Goal: Task Accomplishment & Management: Use online tool/utility

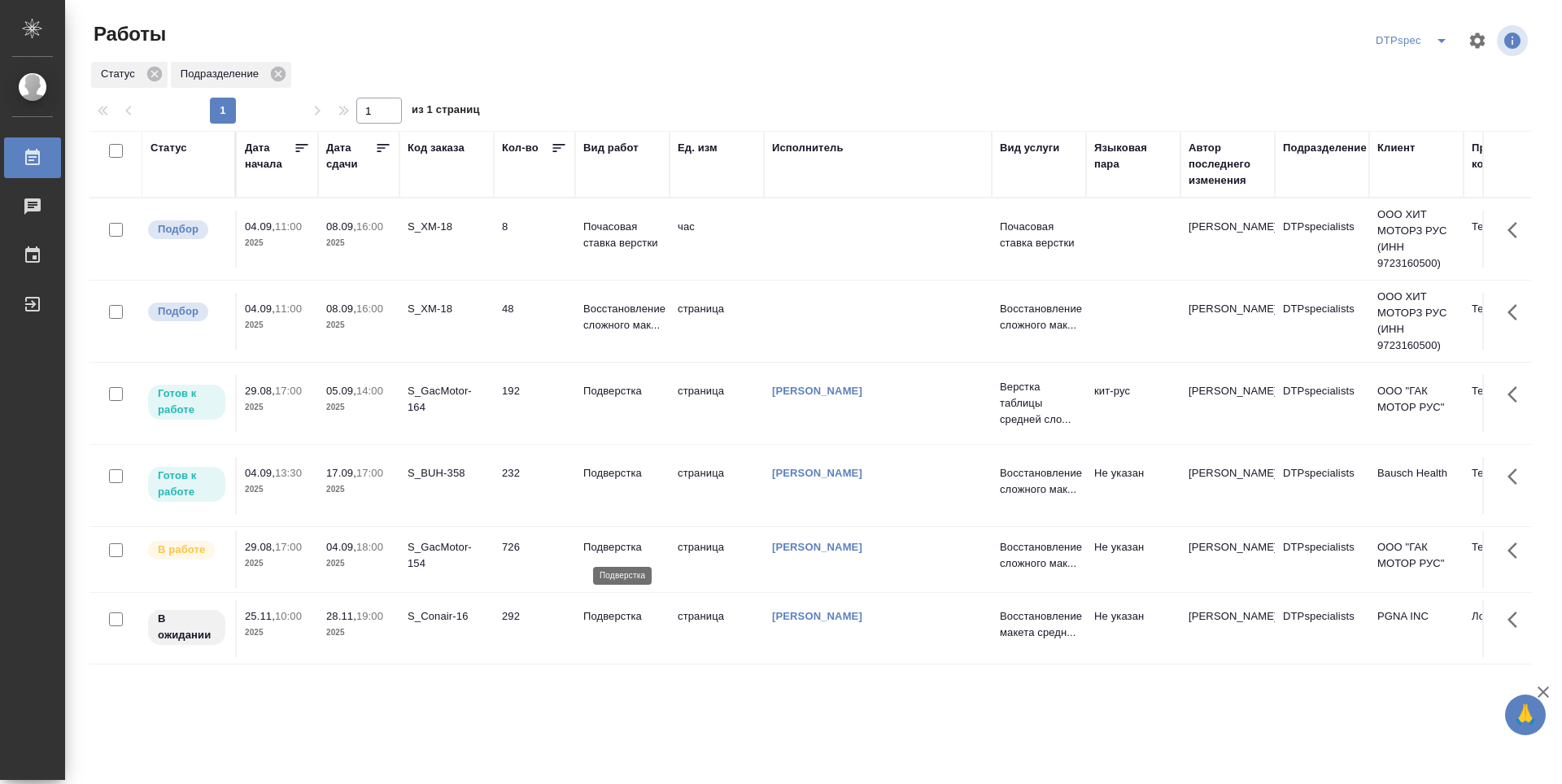
click at [610, 546] on p "Подверстка" at bounding box center [622, 548] width 78 height 16
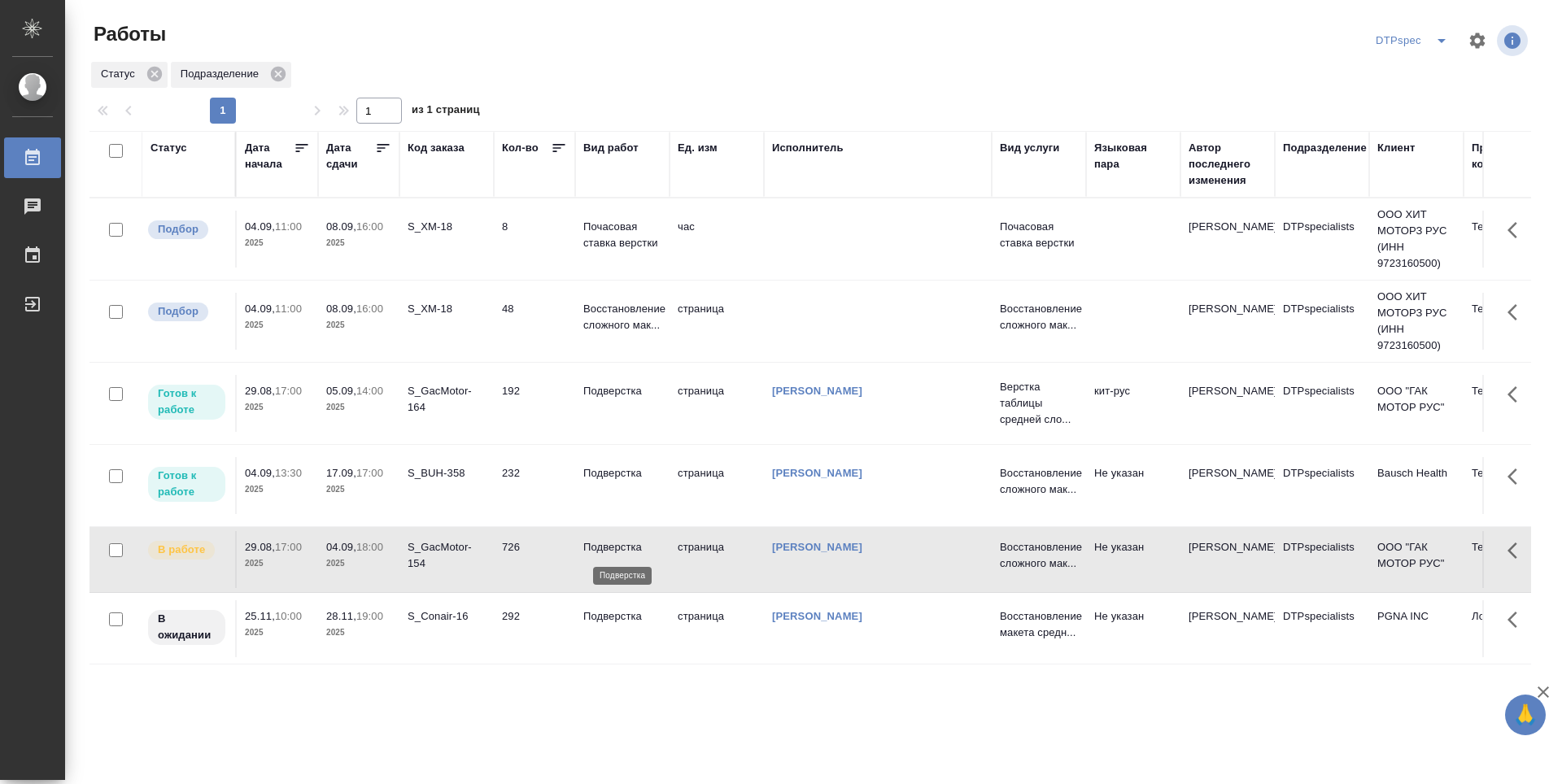
click at [610, 546] on p "Подверстка" at bounding box center [622, 548] width 78 height 16
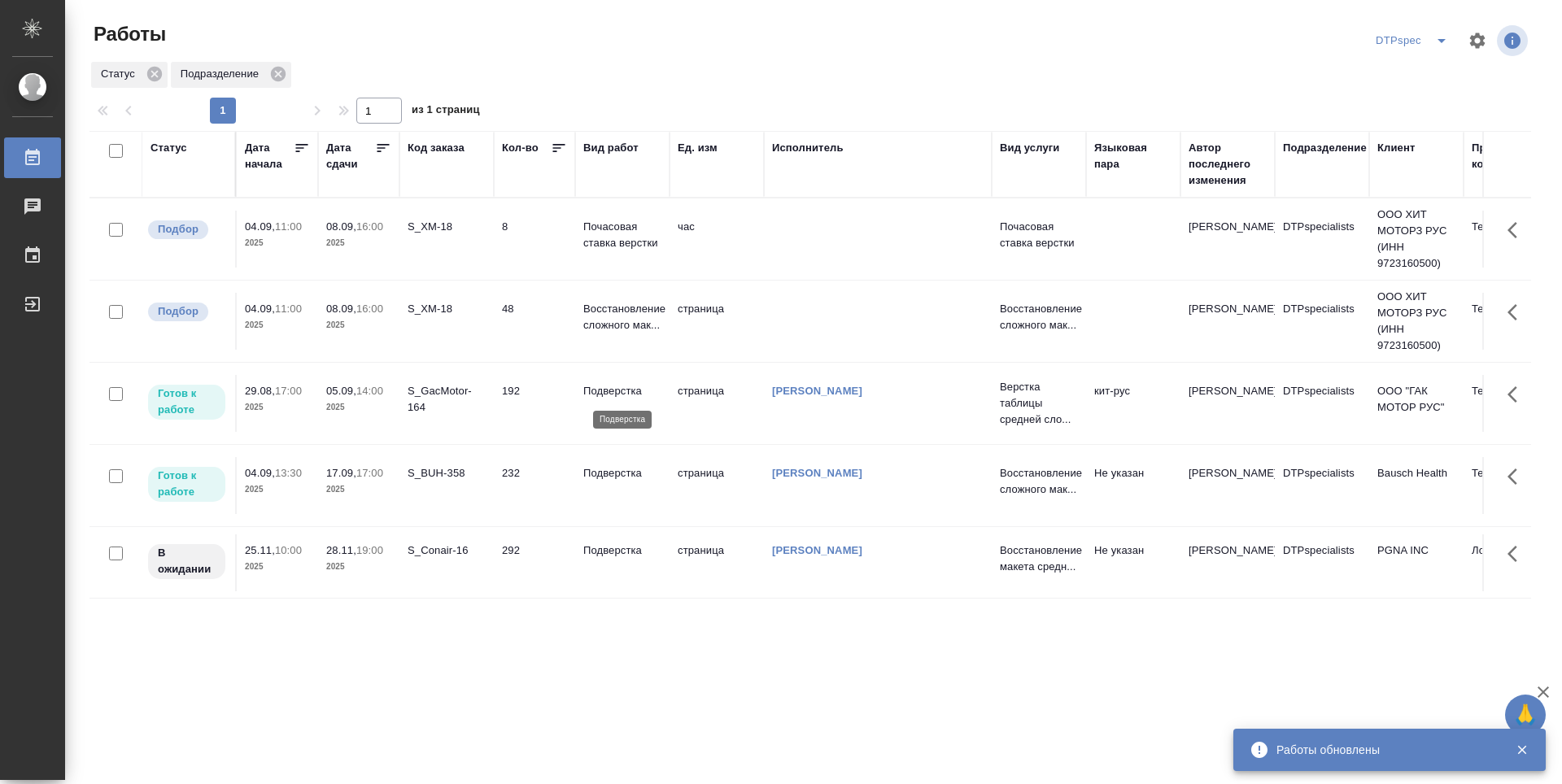
click at [620, 390] on p "Подверстка" at bounding box center [622, 391] width 78 height 16
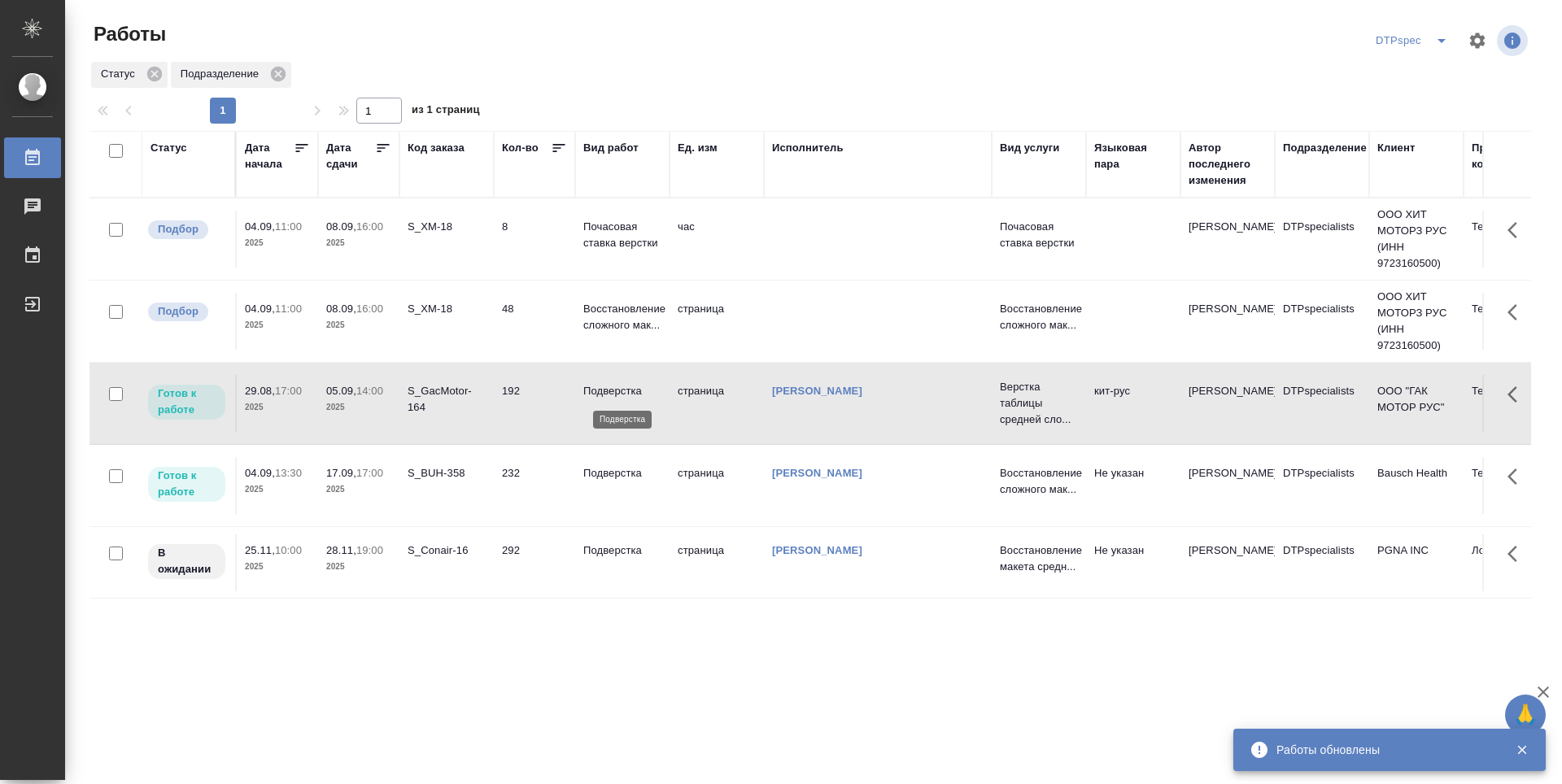
click at [620, 390] on p "Подверстка" at bounding box center [622, 391] width 78 height 16
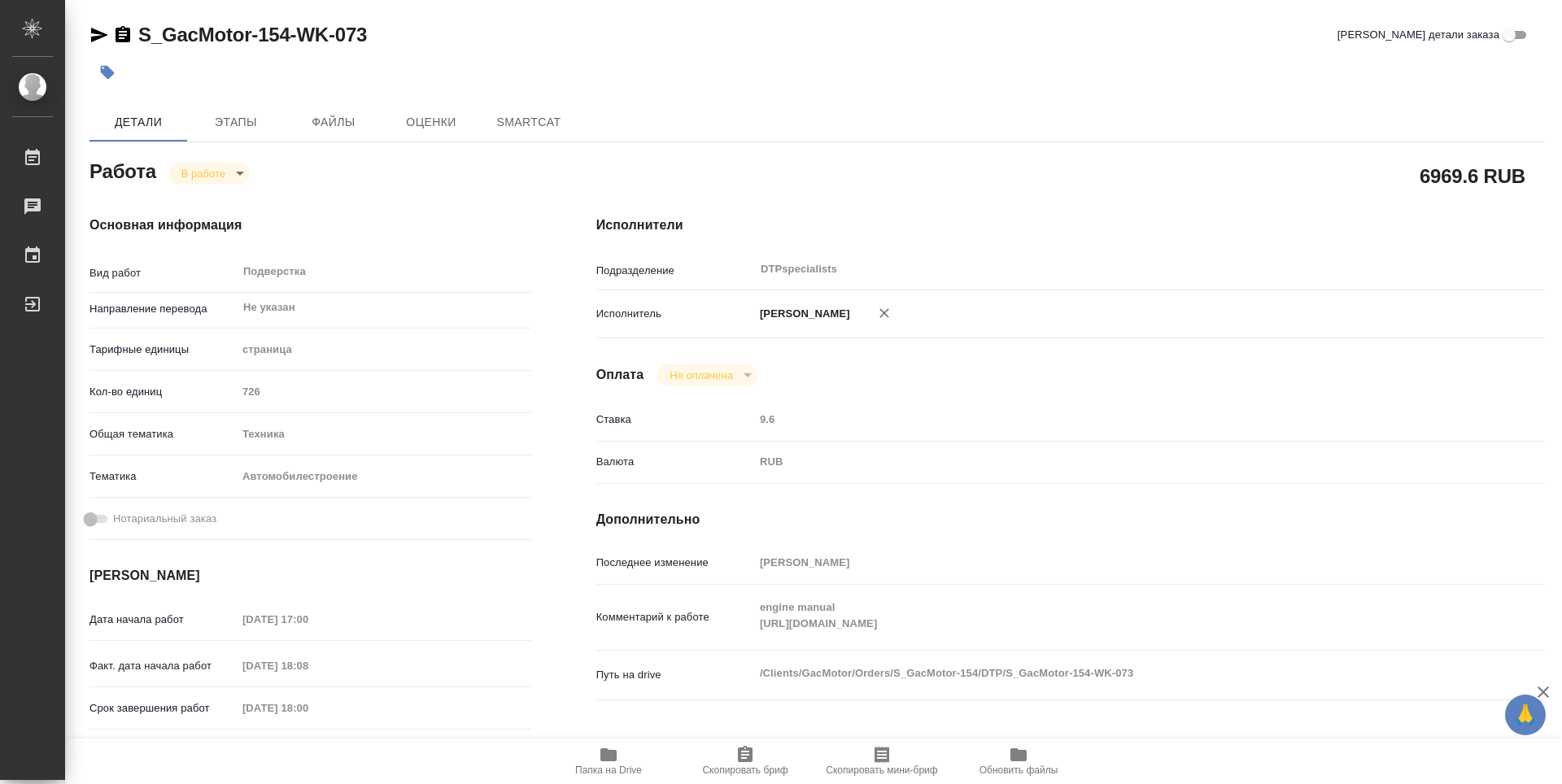
type textarea "x"
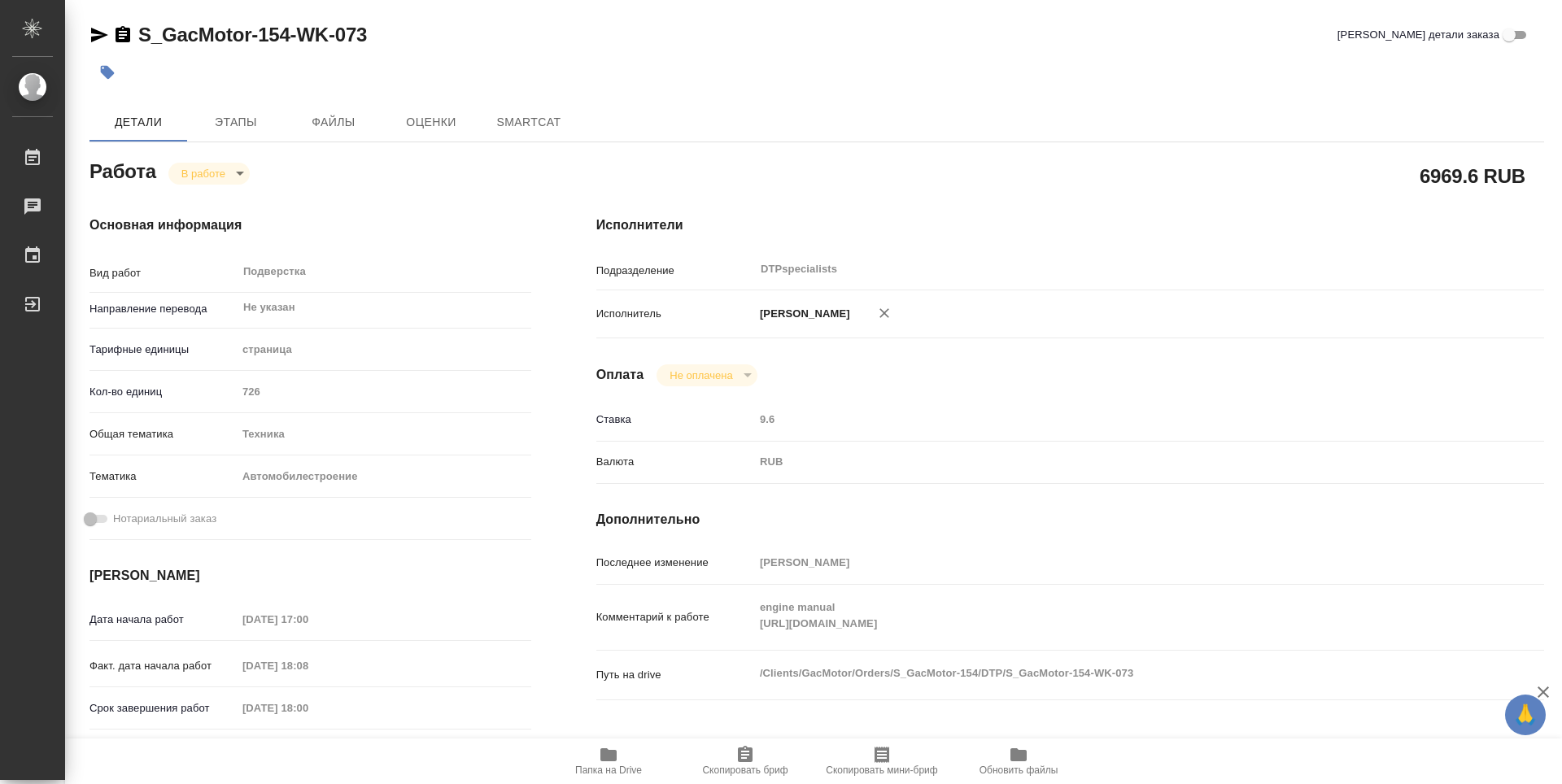
type textarea "x"
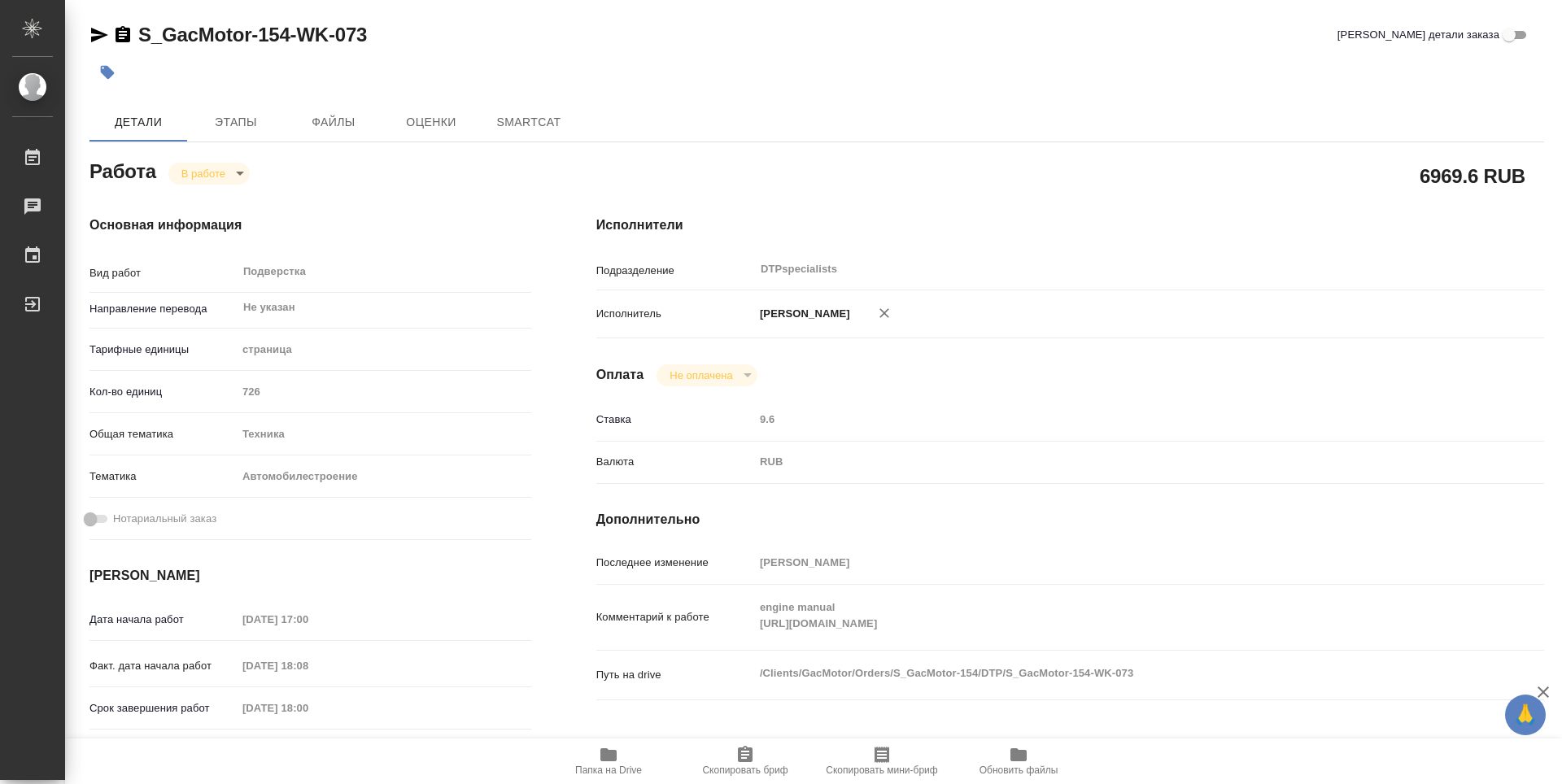
type textarea "x"
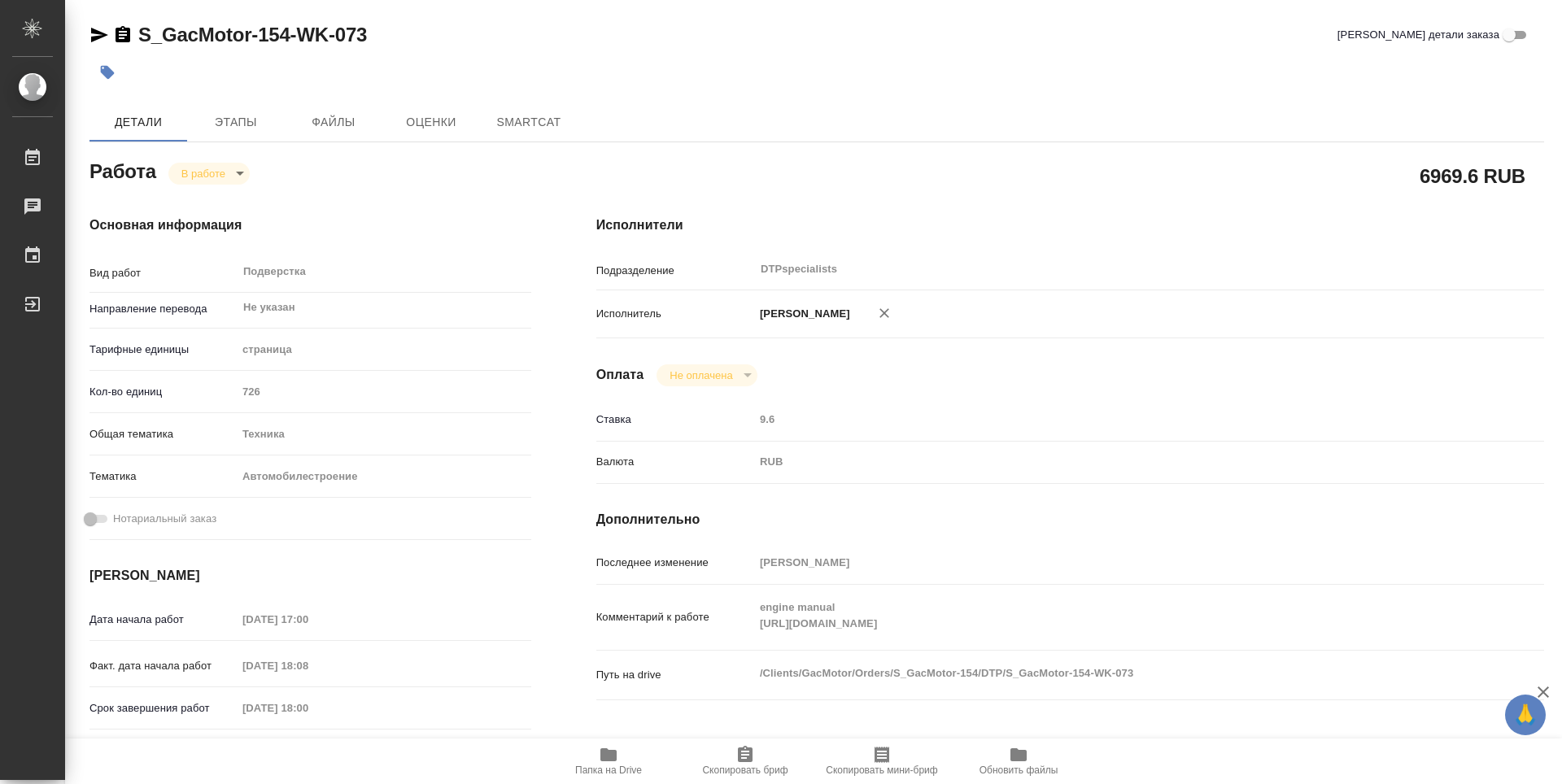
type textarea "x"
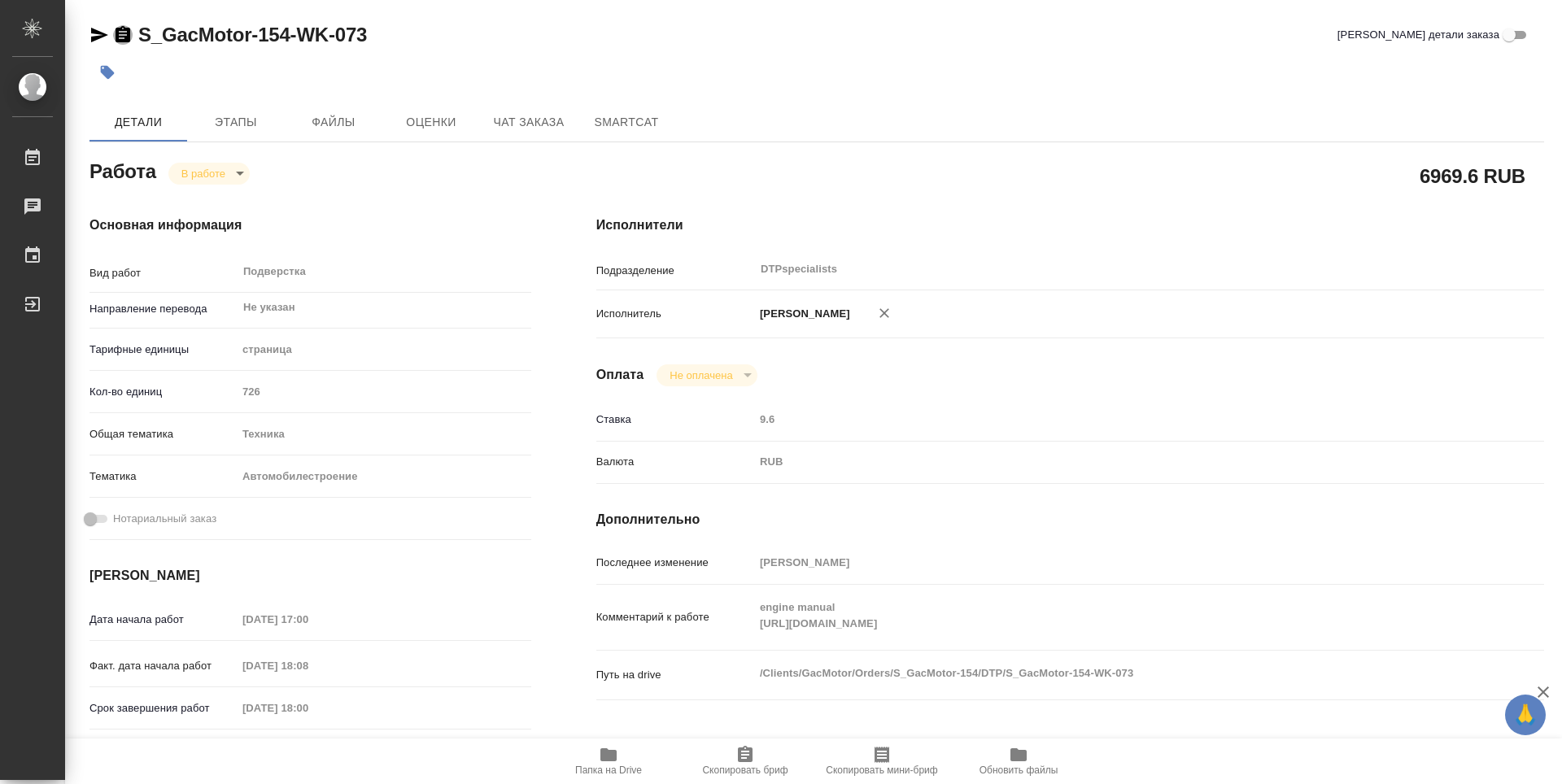
click at [129, 30] on icon "button" at bounding box center [123, 34] width 14 height 16
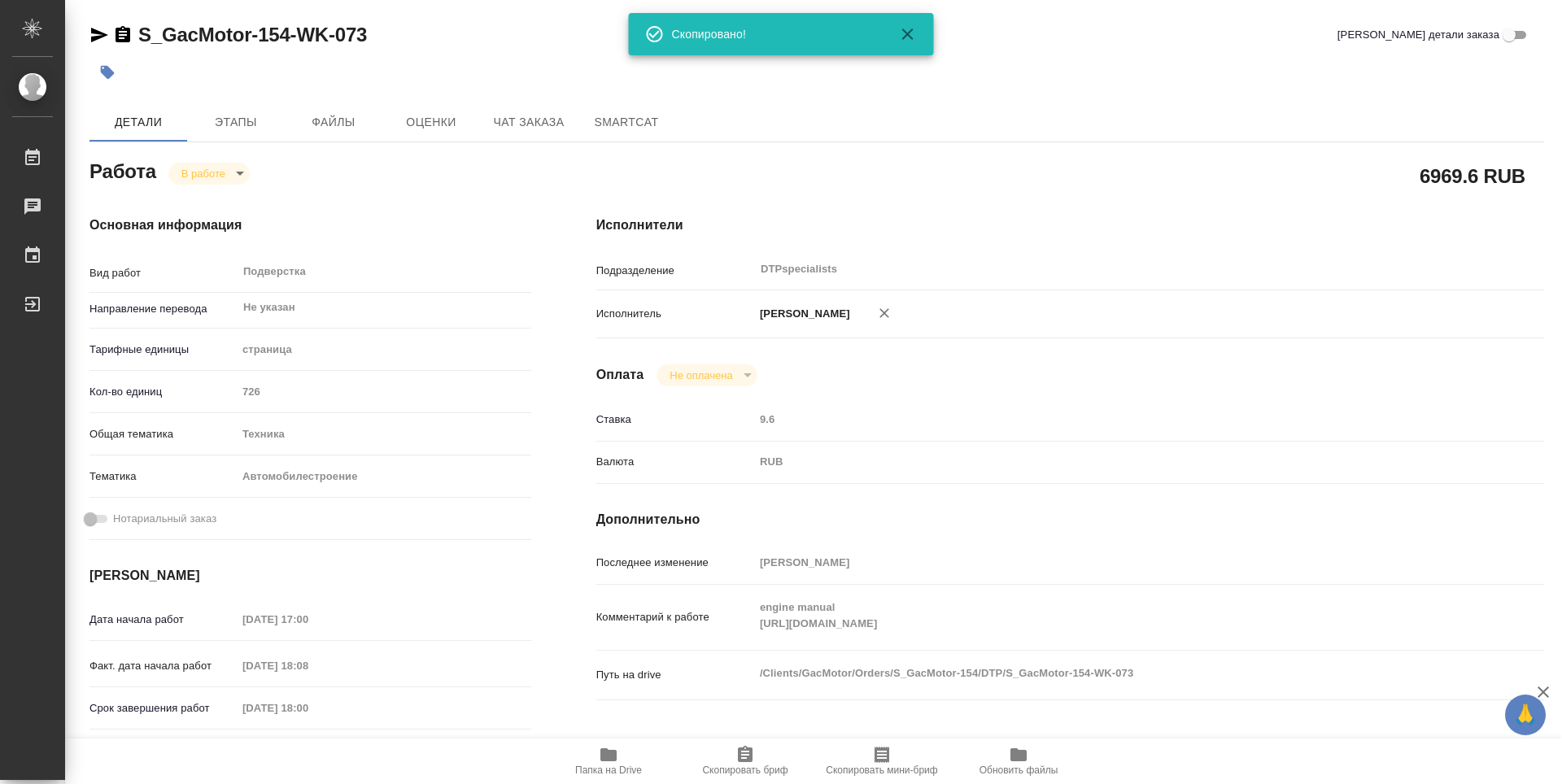
type textarea "x"
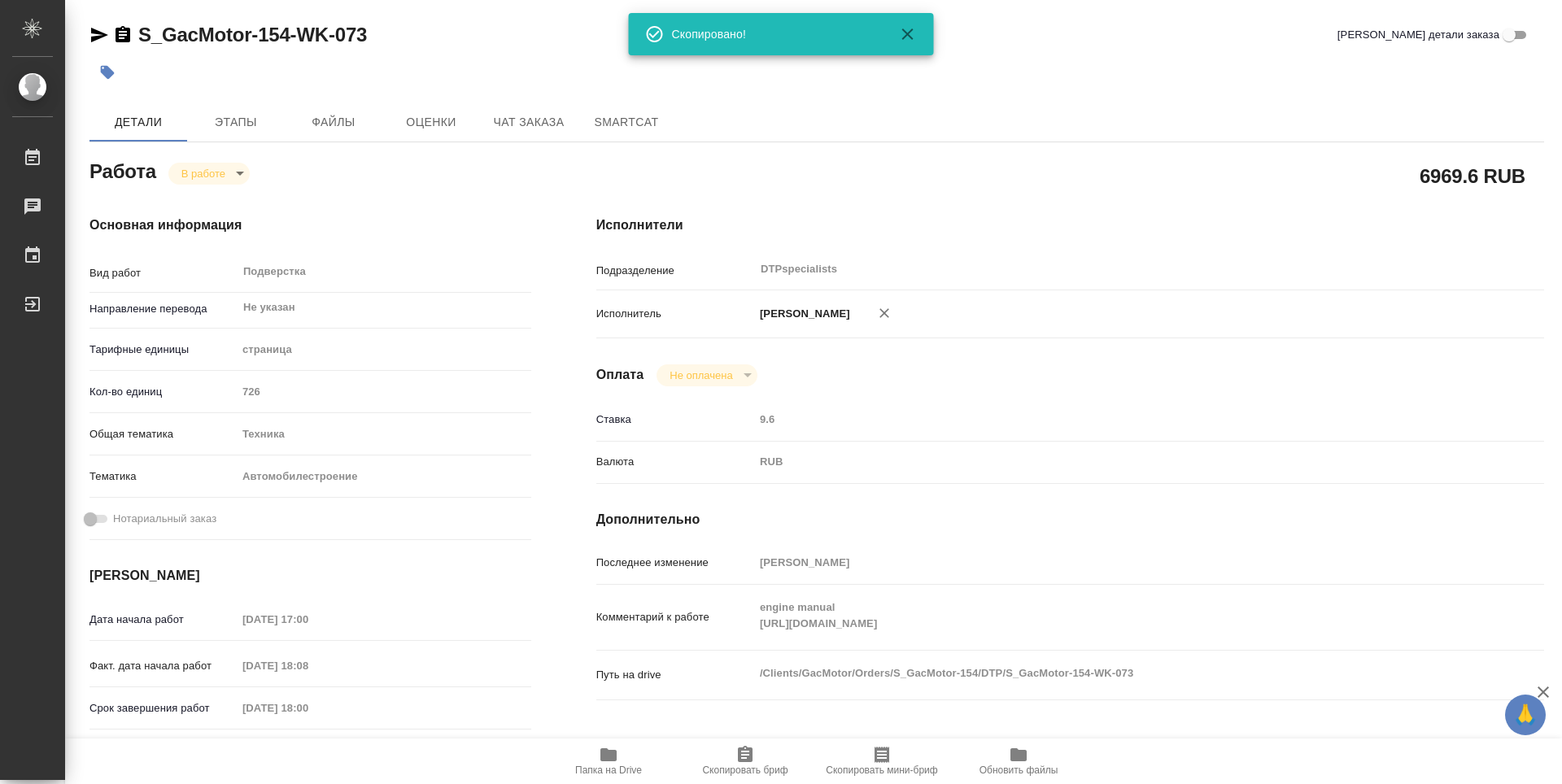
type textarea "x"
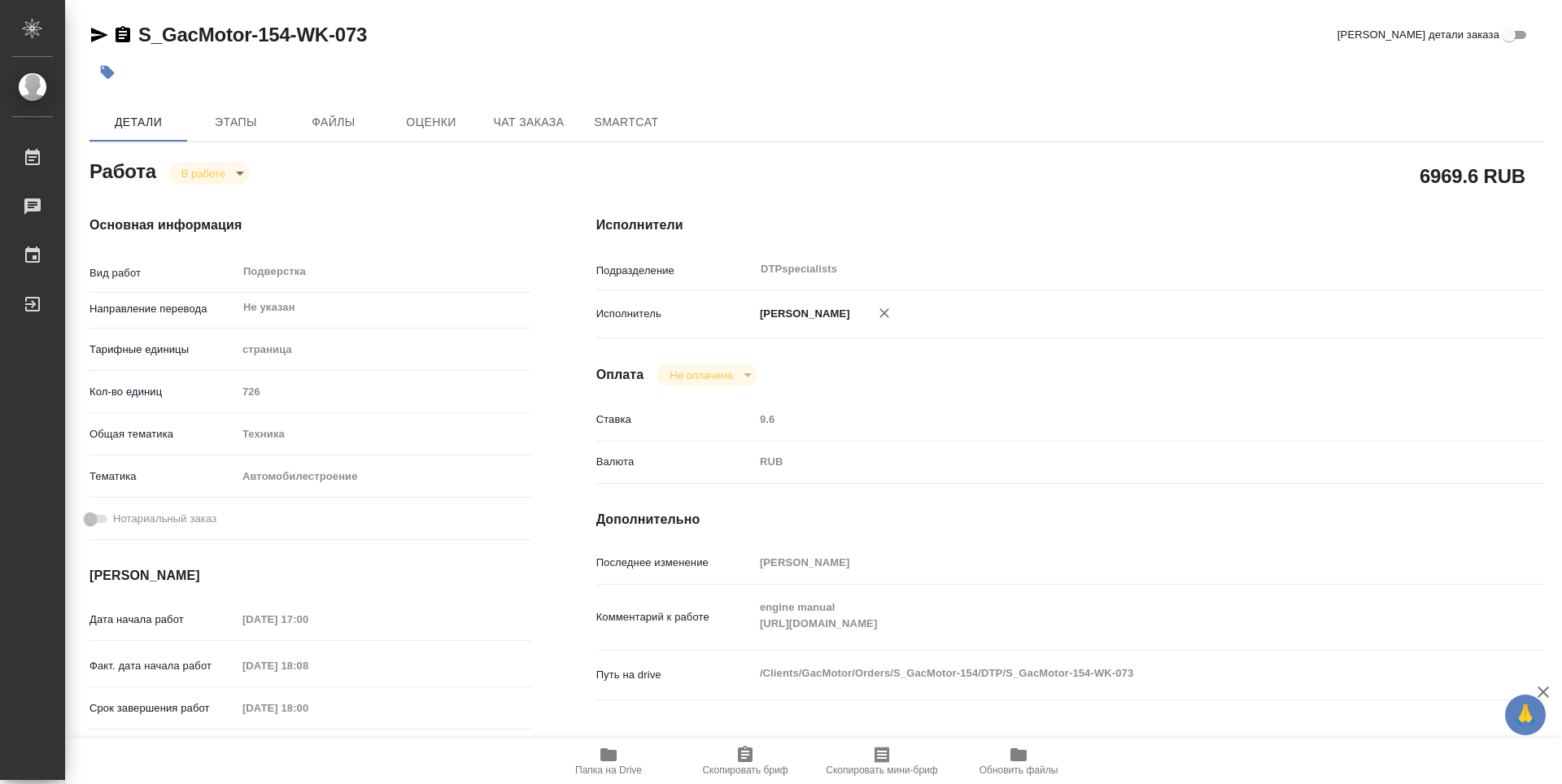
click at [609, 753] on icon "button" at bounding box center [609, 754] width 16 height 13
click at [196, 178] on body "🙏 .cls-1 fill:#fff; AWATERA Работы 0 Чаты График Выйти S_GacMotor-154-WK-073 Кр…" at bounding box center [781, 392] width 1562 height 784
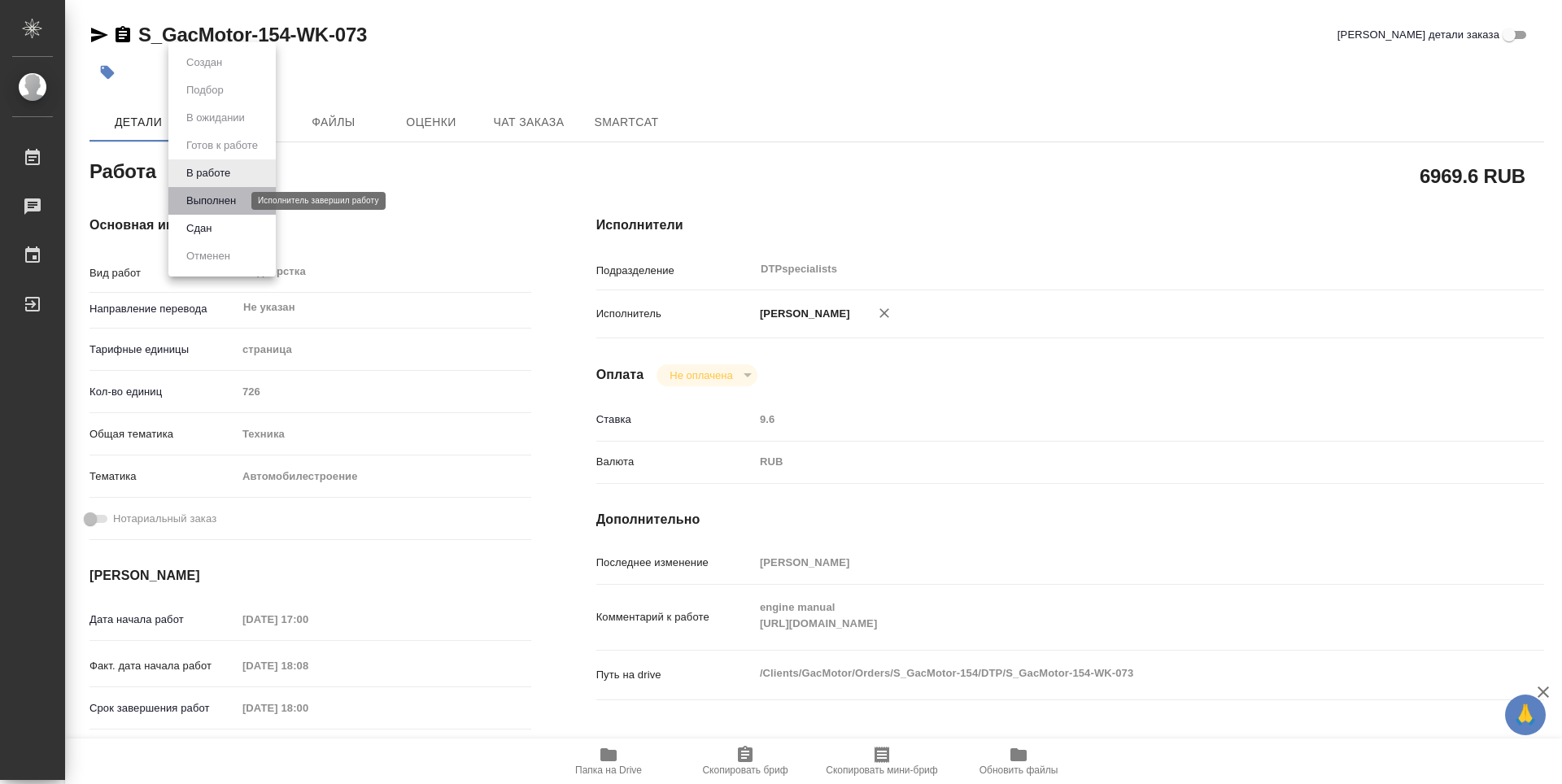
click at [198, 194] on button "Выполнен" at bounding box center [211, 200] width 59 height 18
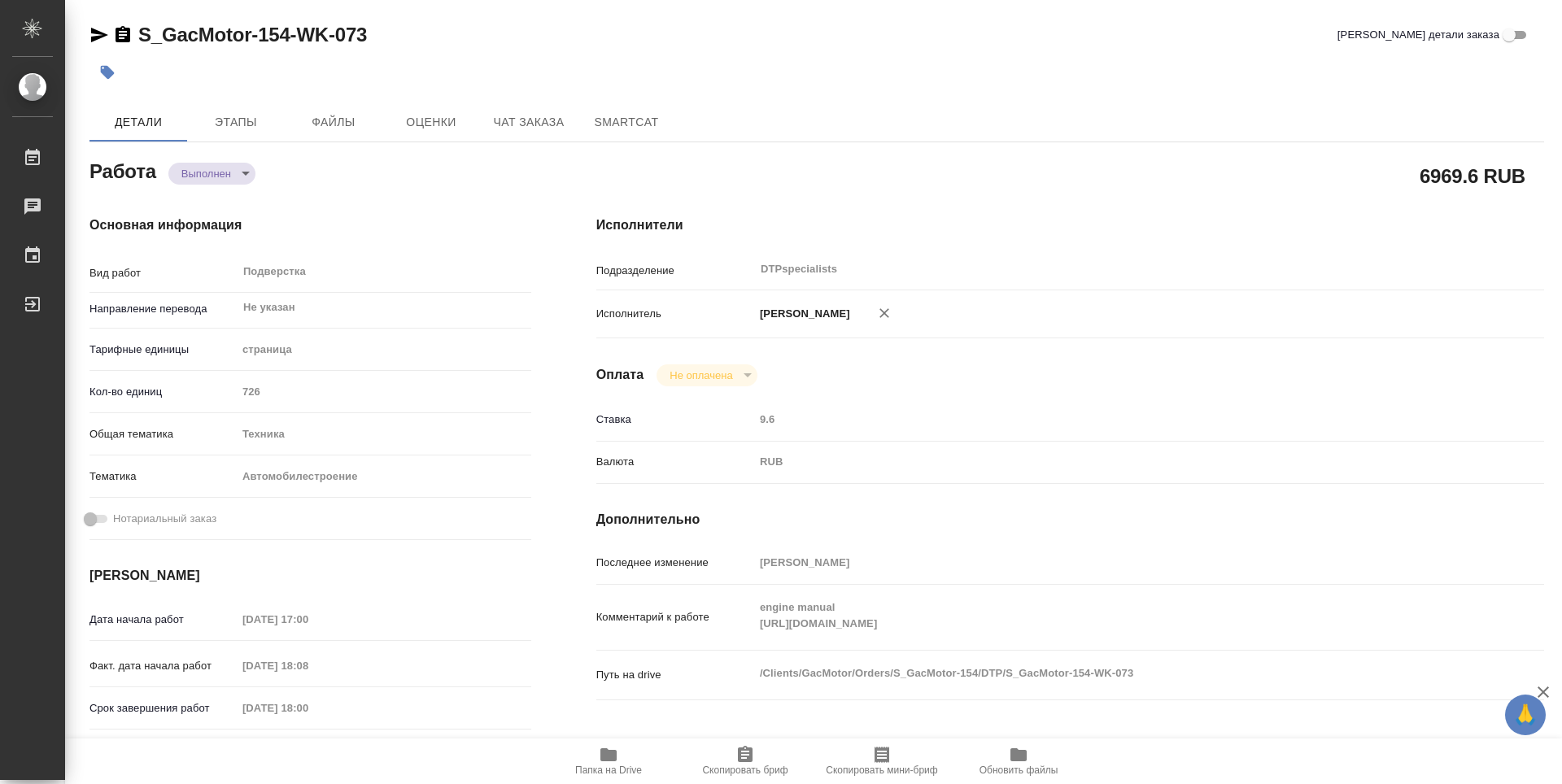
type textarea "x"
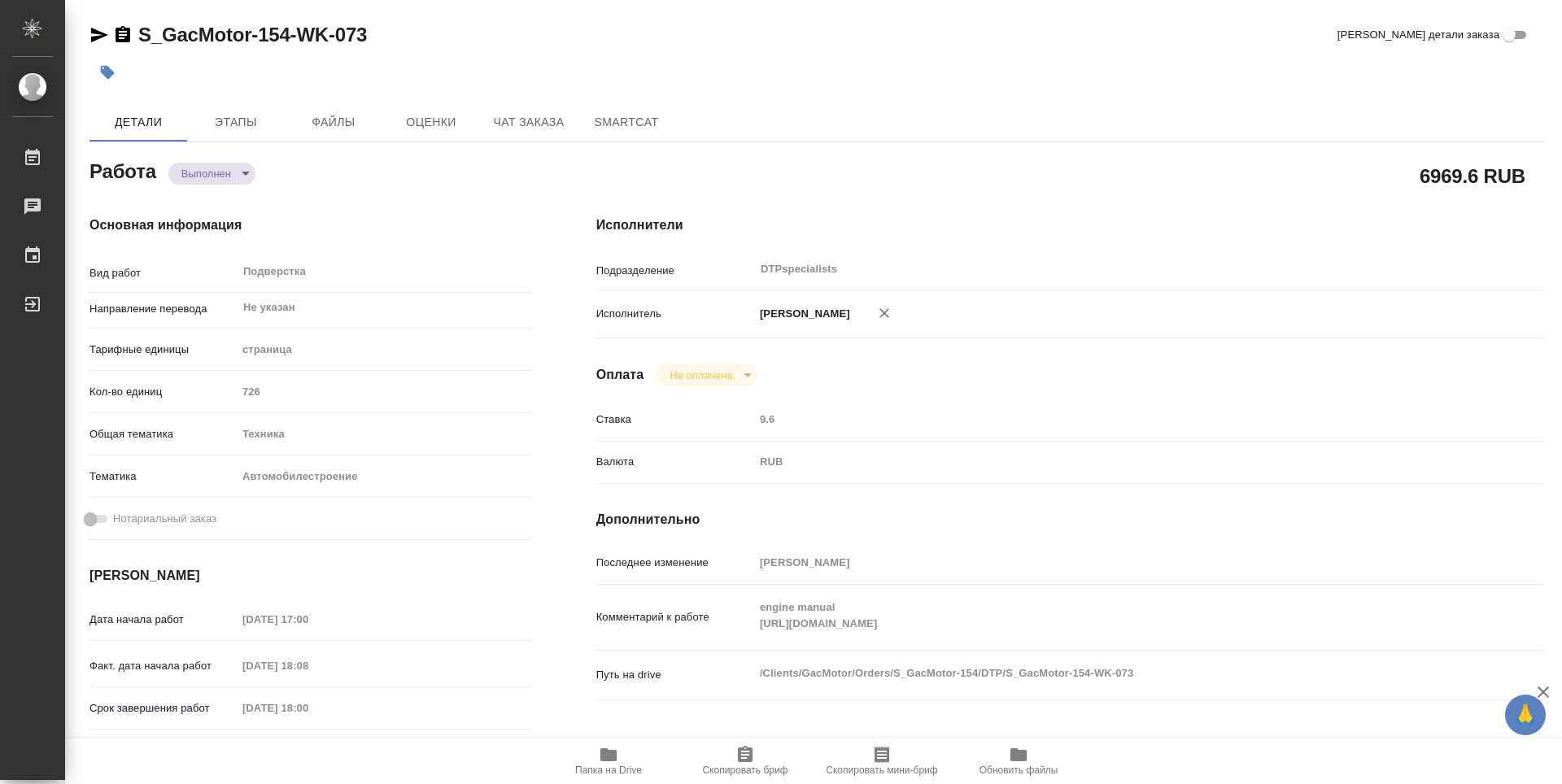
type textarea "x"
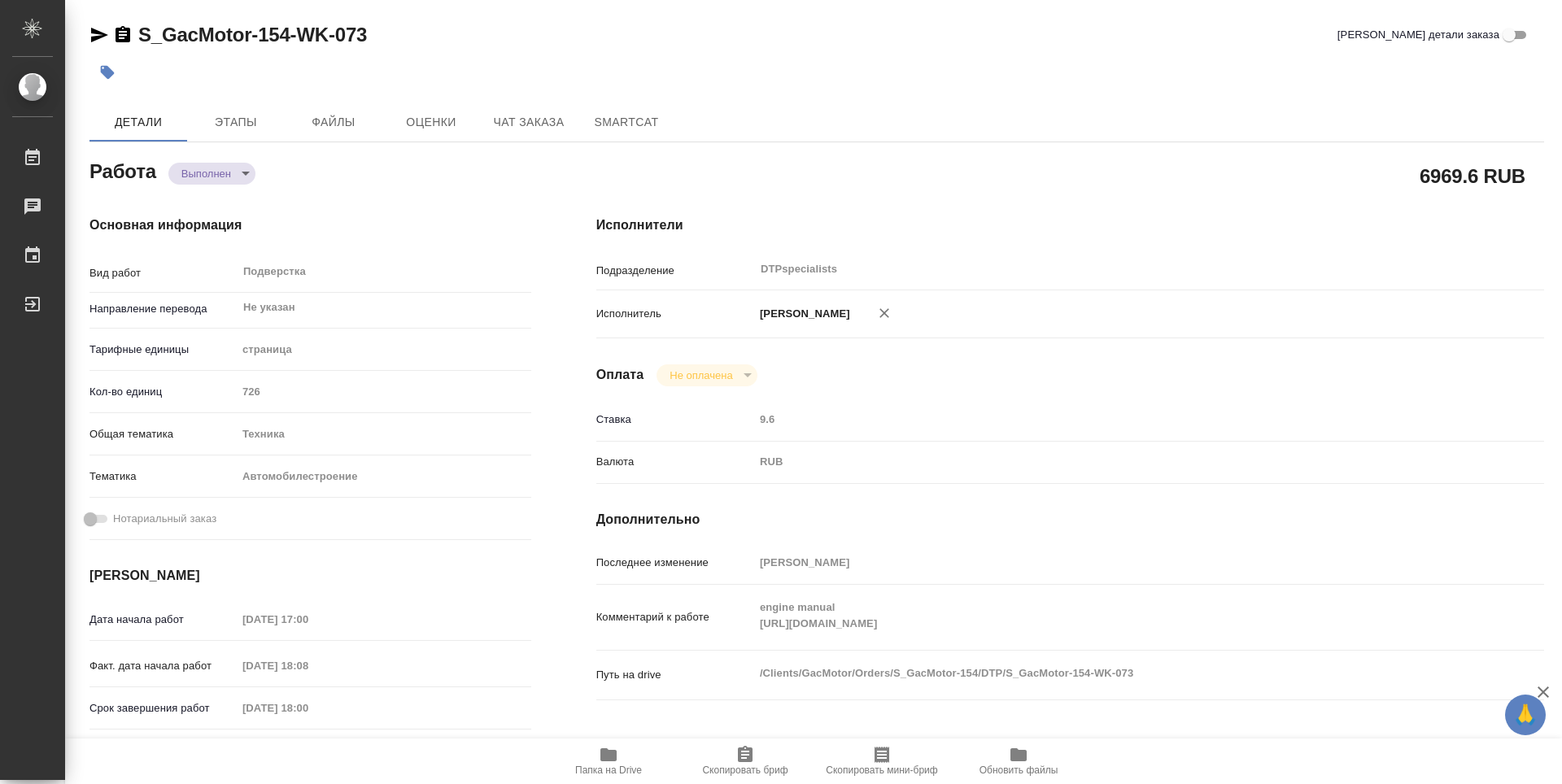
type textarea "x"
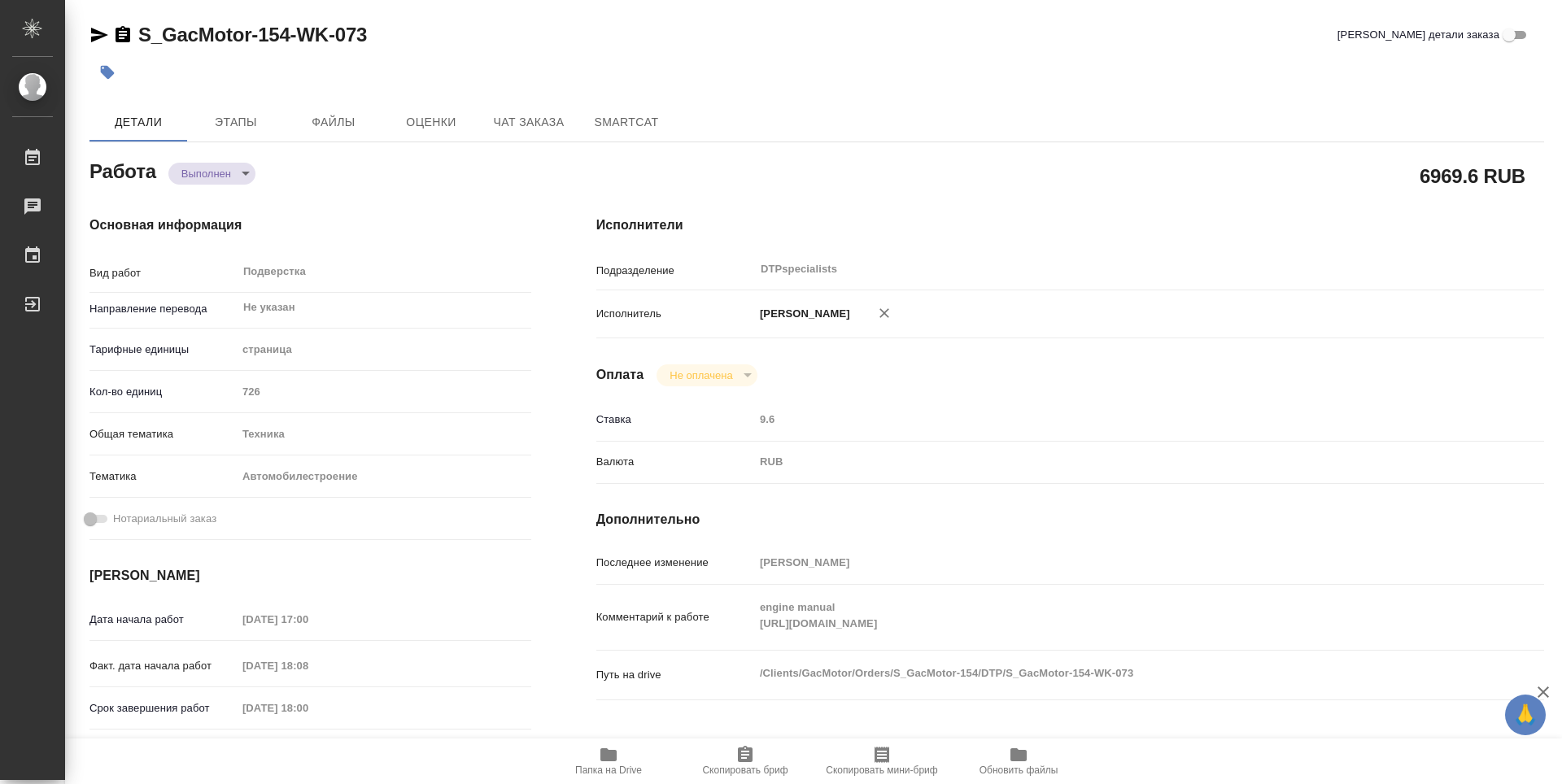
type textarea "x"
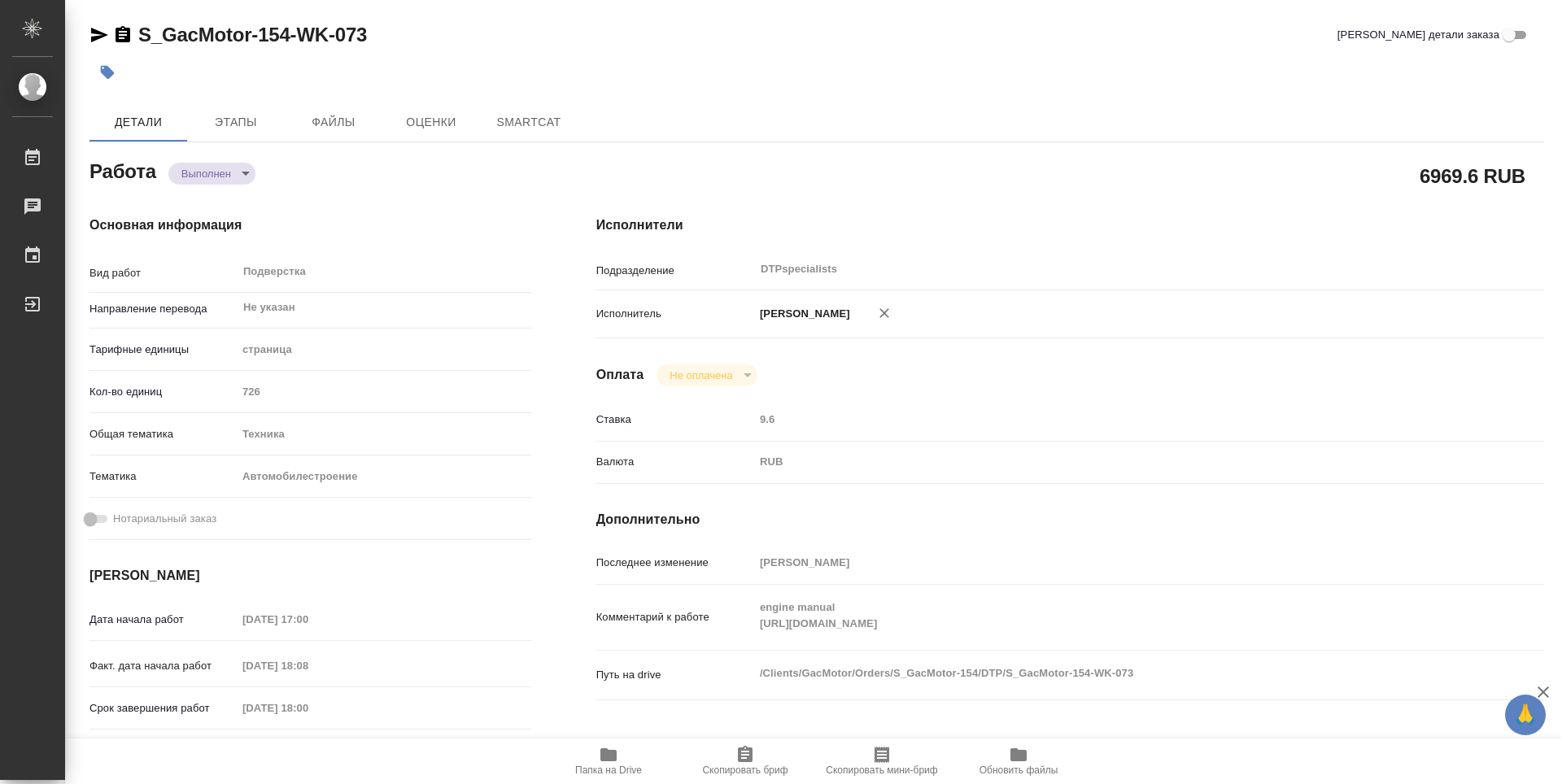
type textarea "x"
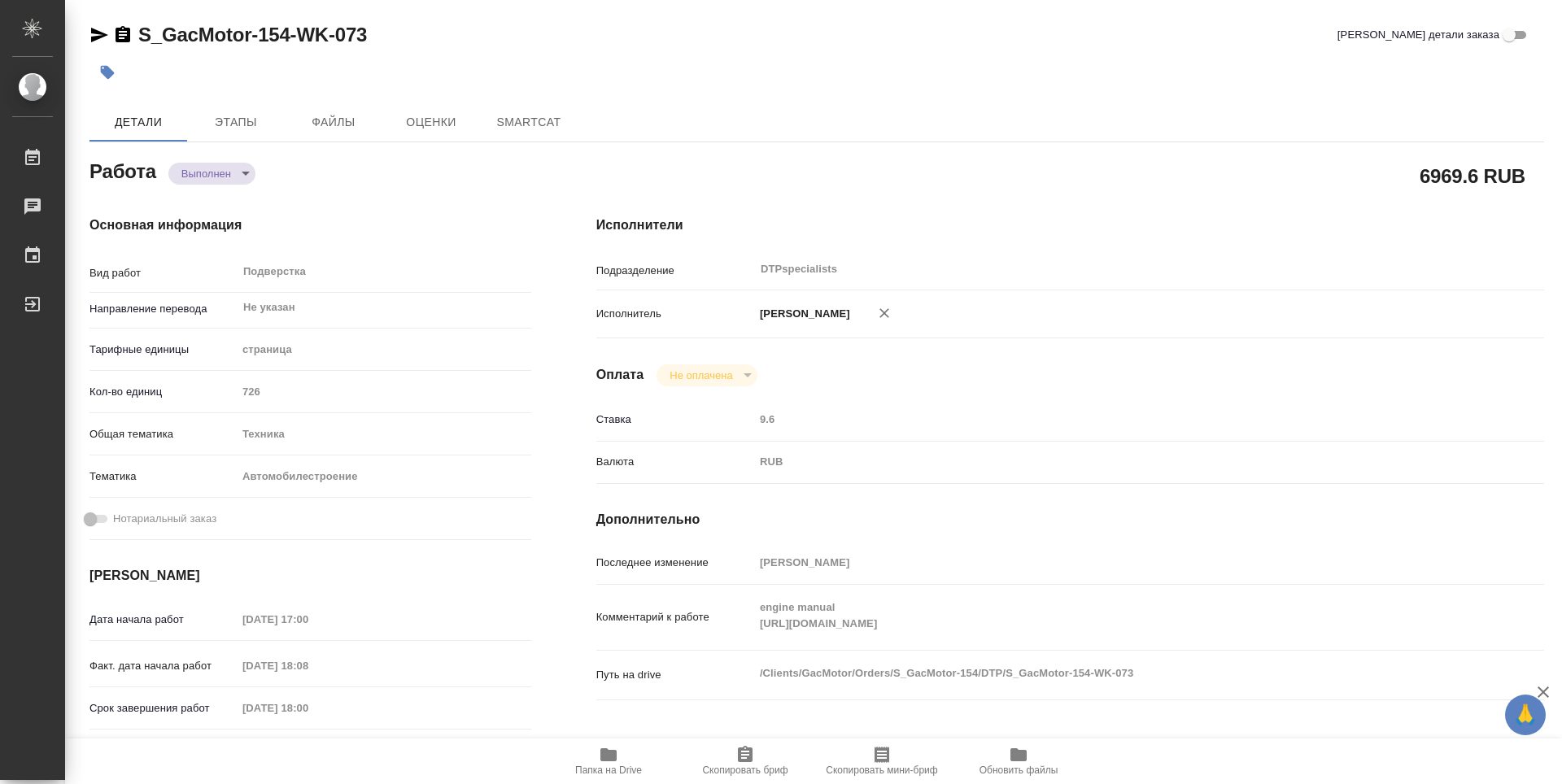
type textarea "x"
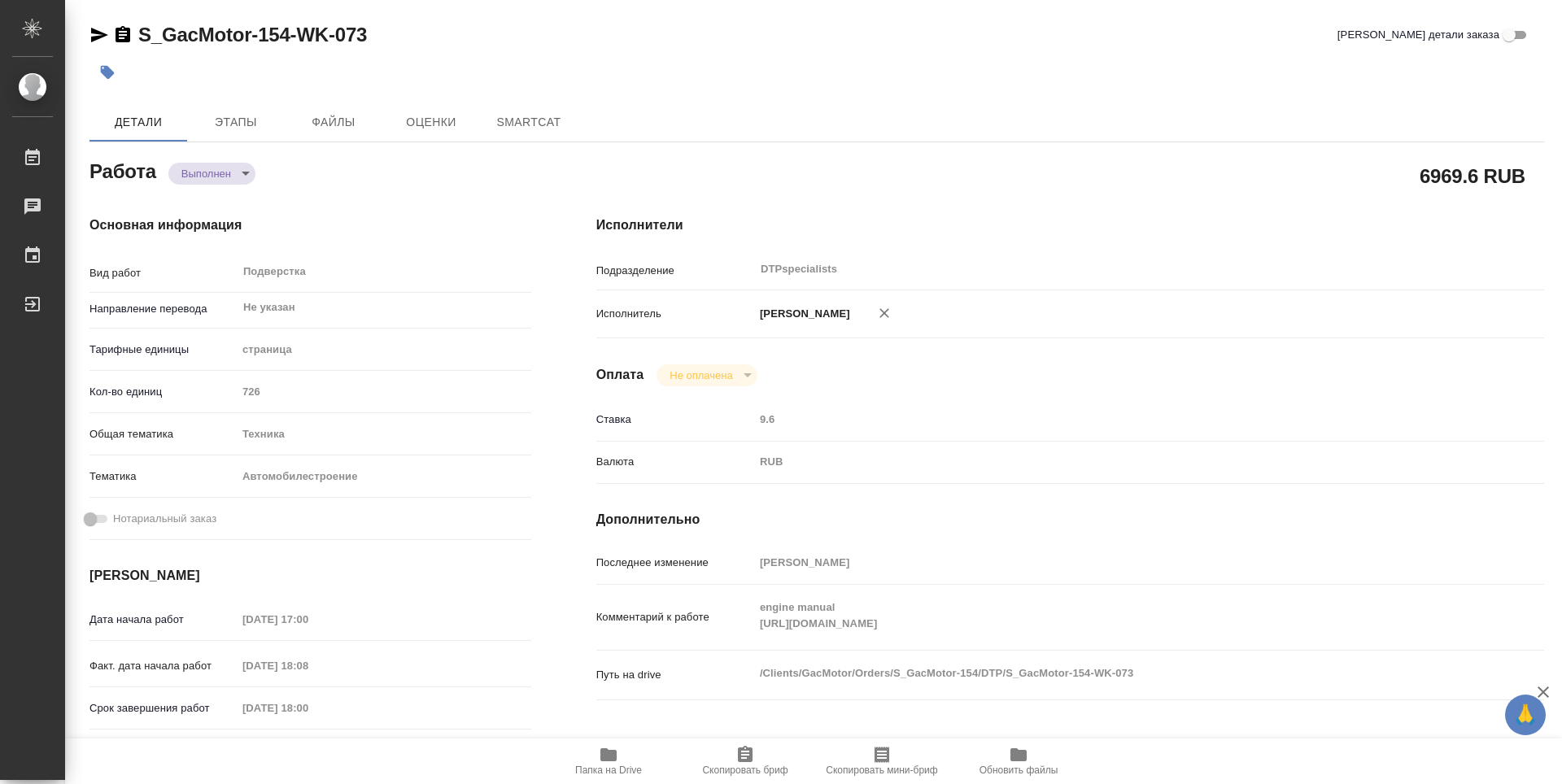
type textarea "x"
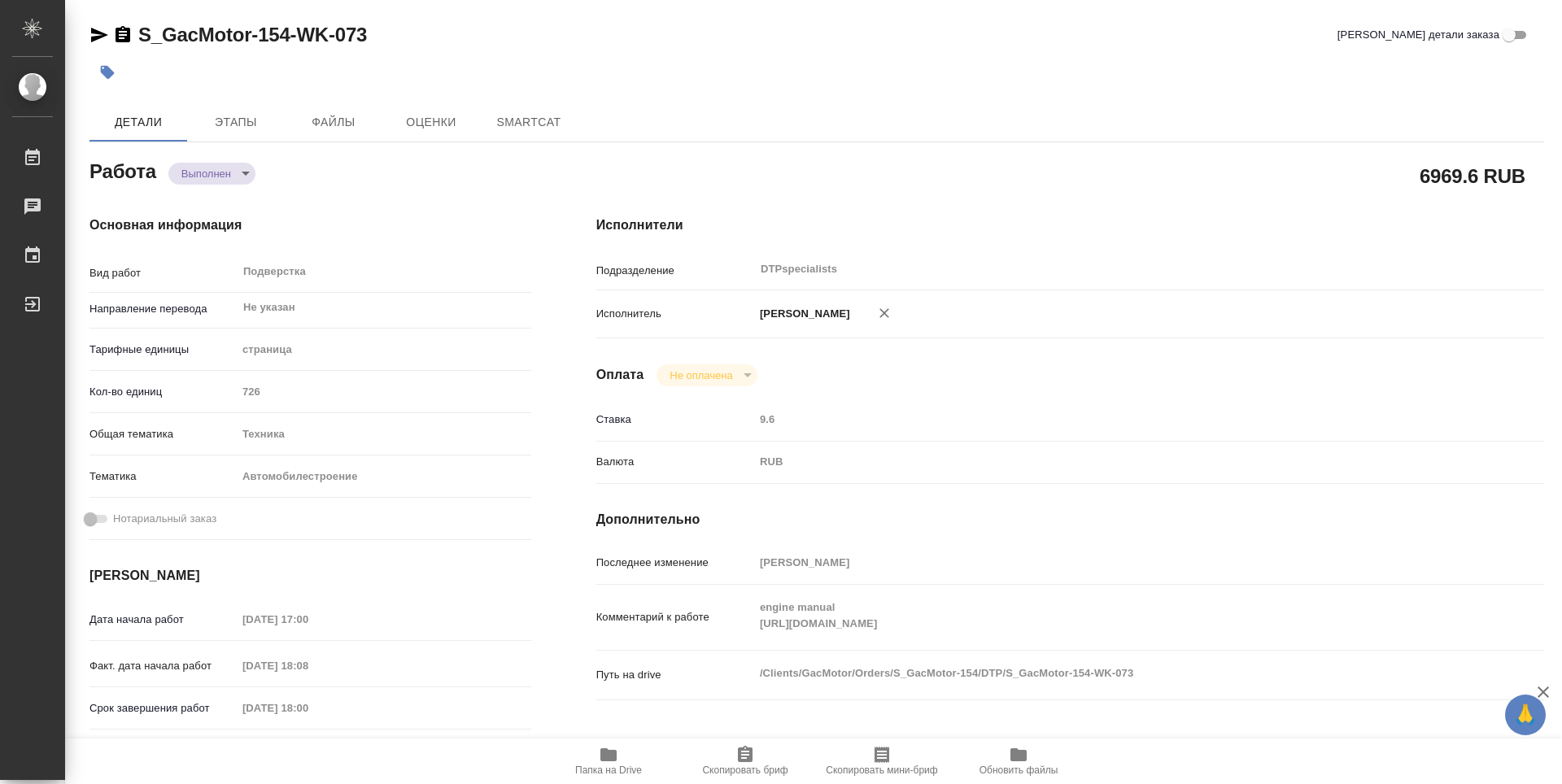
type textarea "x"
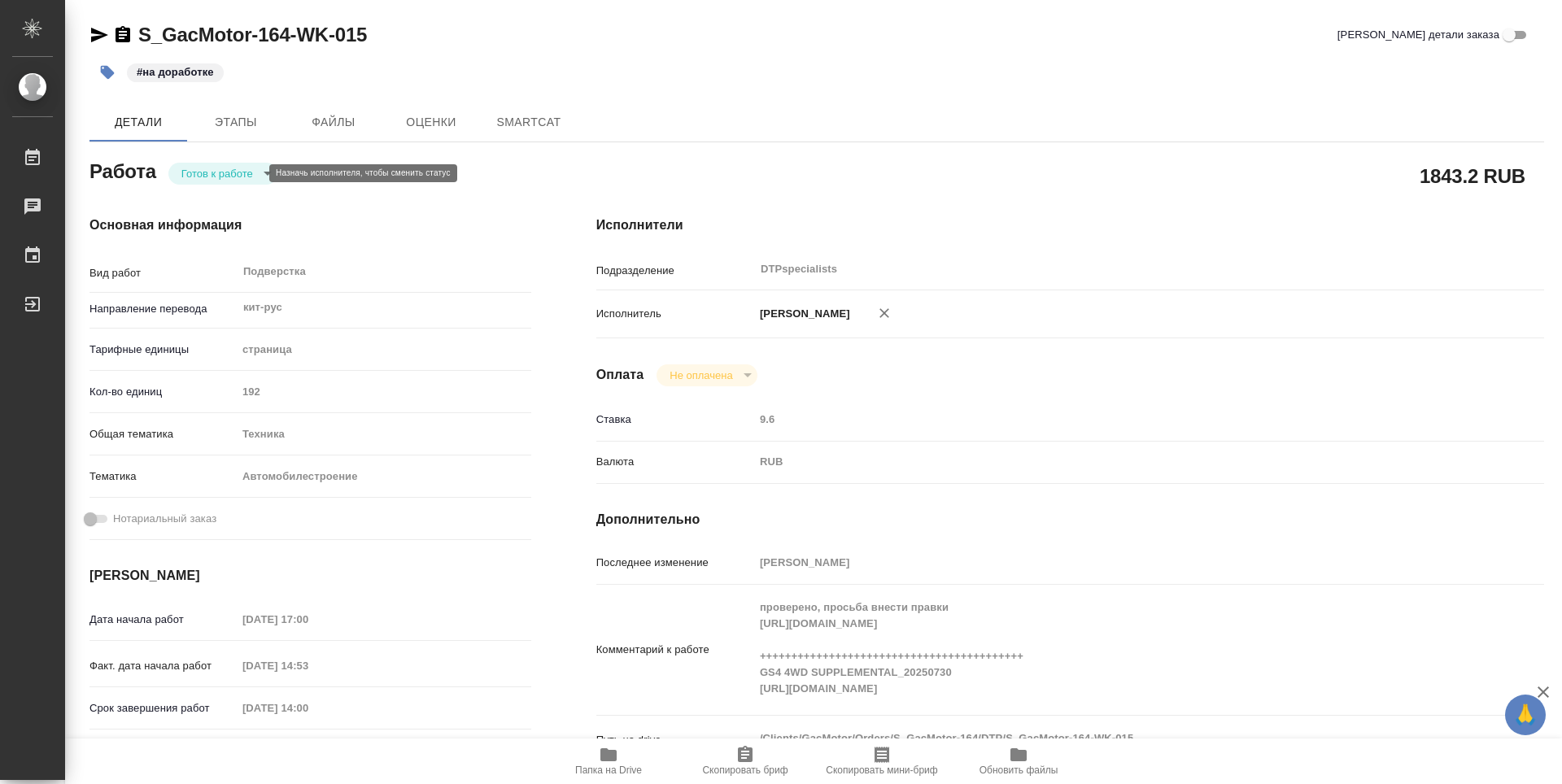
type textarea "x"
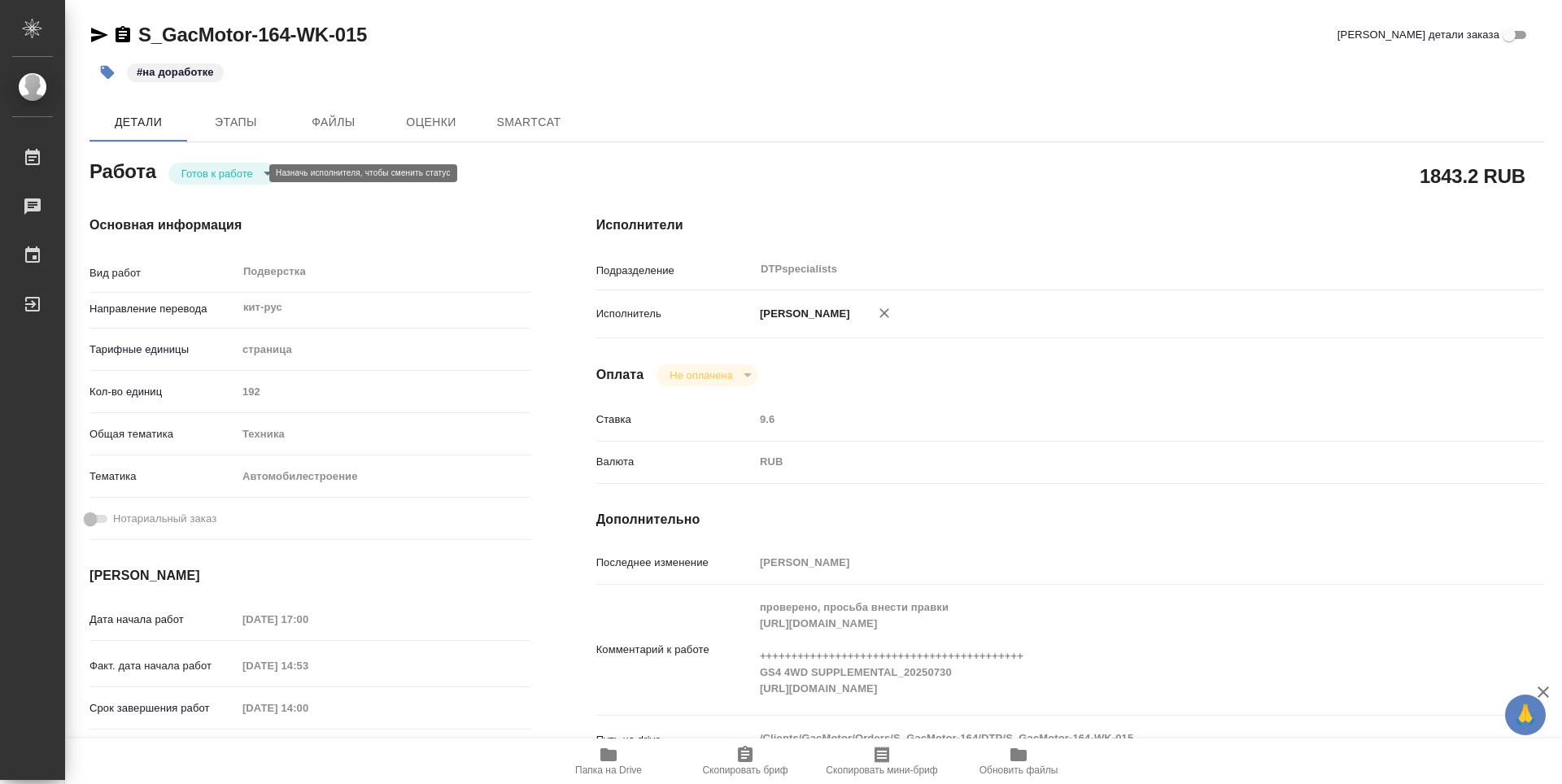
type textarea "x"
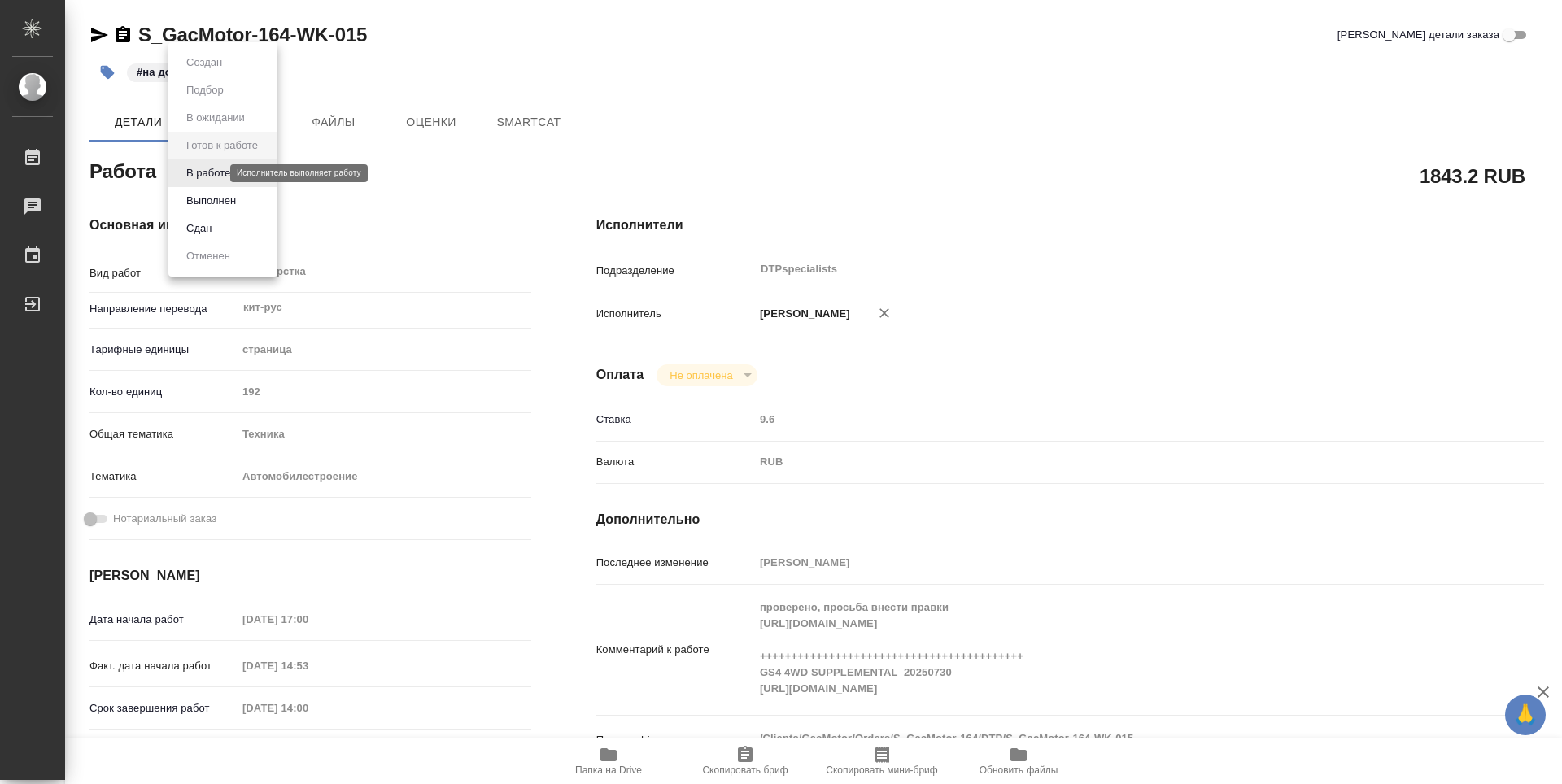
click at [188, 177] on body "🙏 .cls-1 fill:#fff; AWATERA Работы Чаты График Выйти S_GacMotor-164-WK-015 Крат…" at bounding box center [781, 392] width 1562 height 784
type textarea "x"
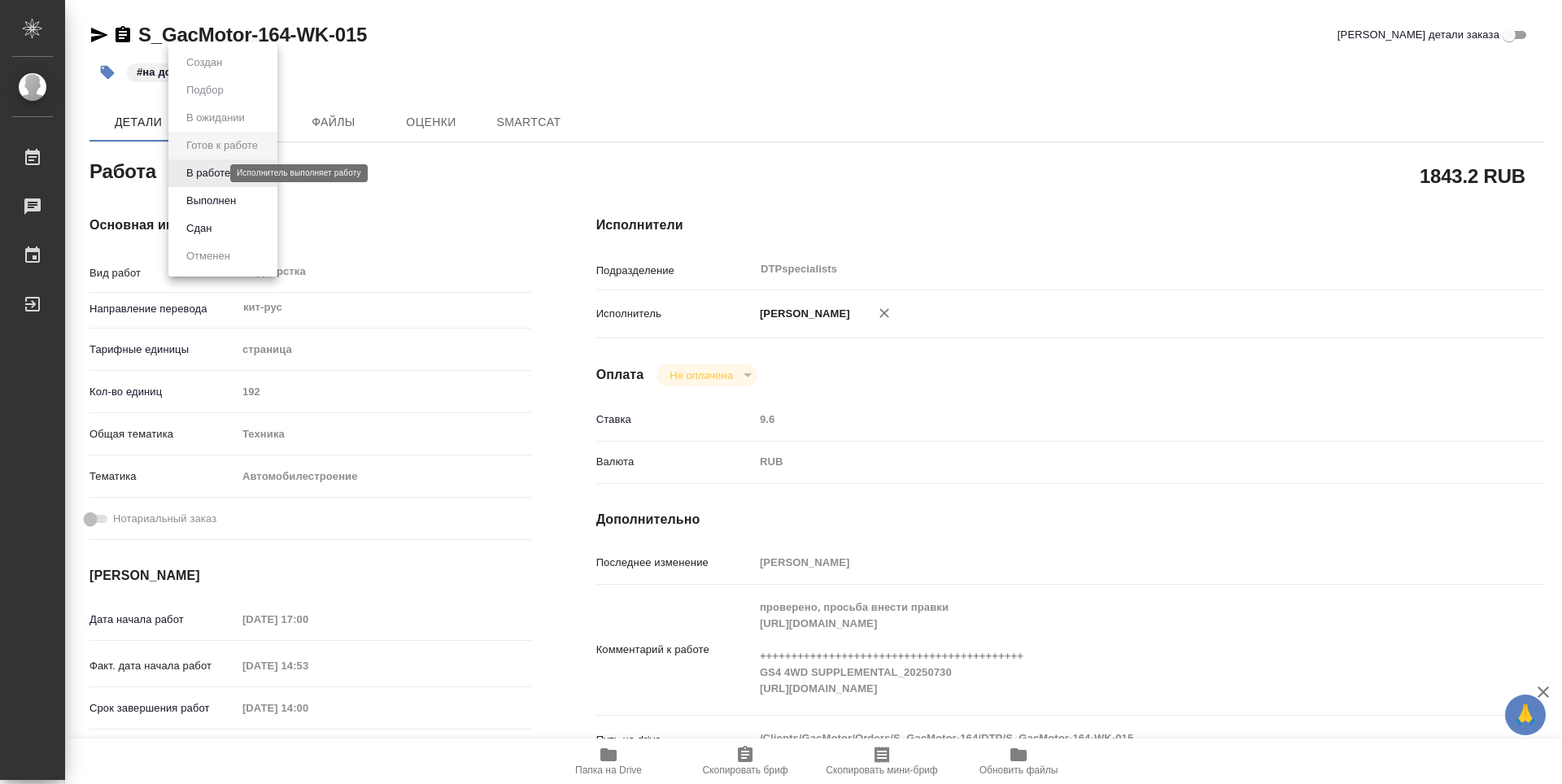
type textarea "x"
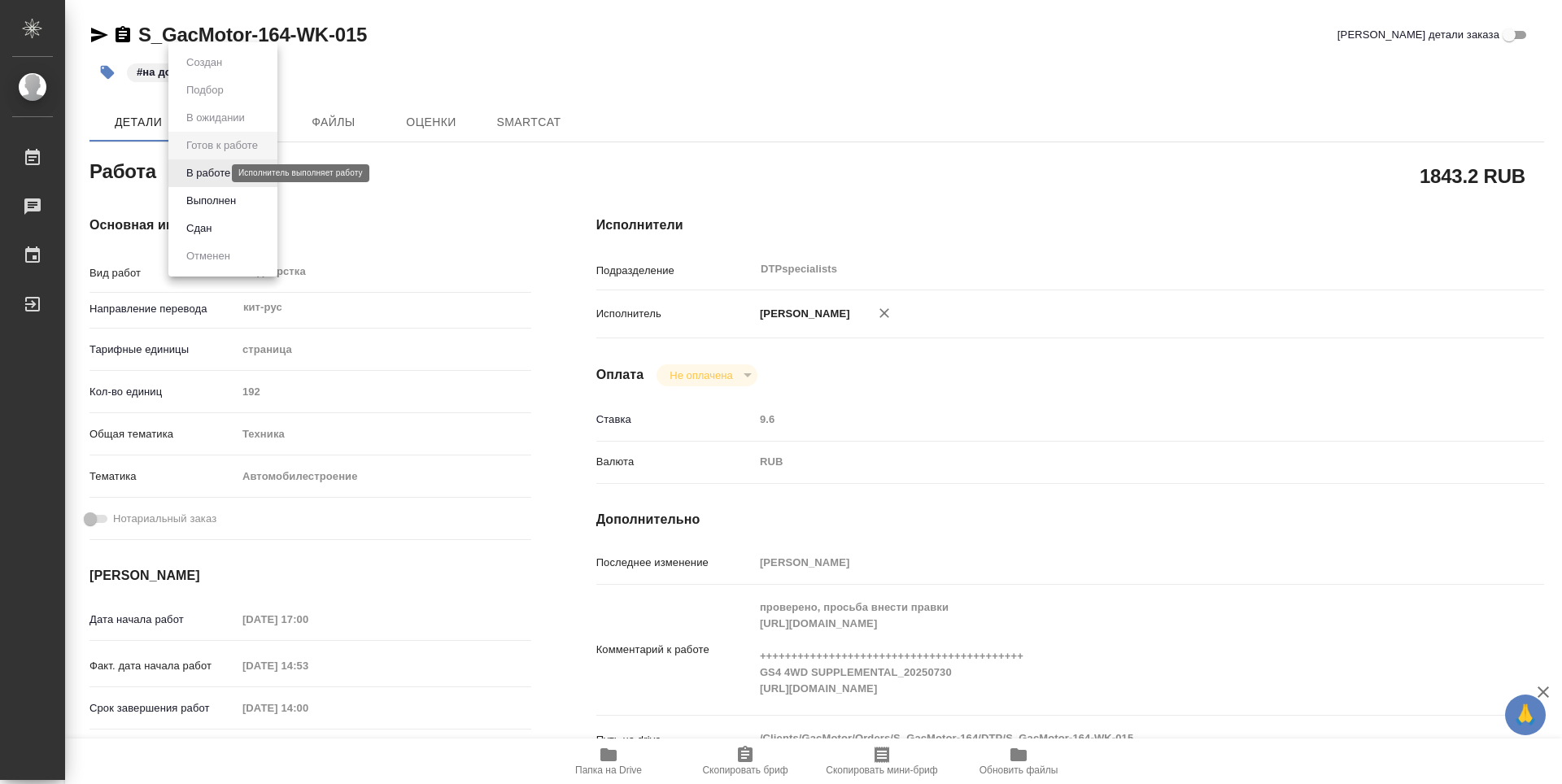
type textarea "x"
click at [200, 173] on button "В работе" at bounding box center [209, 174] width 54 height 18
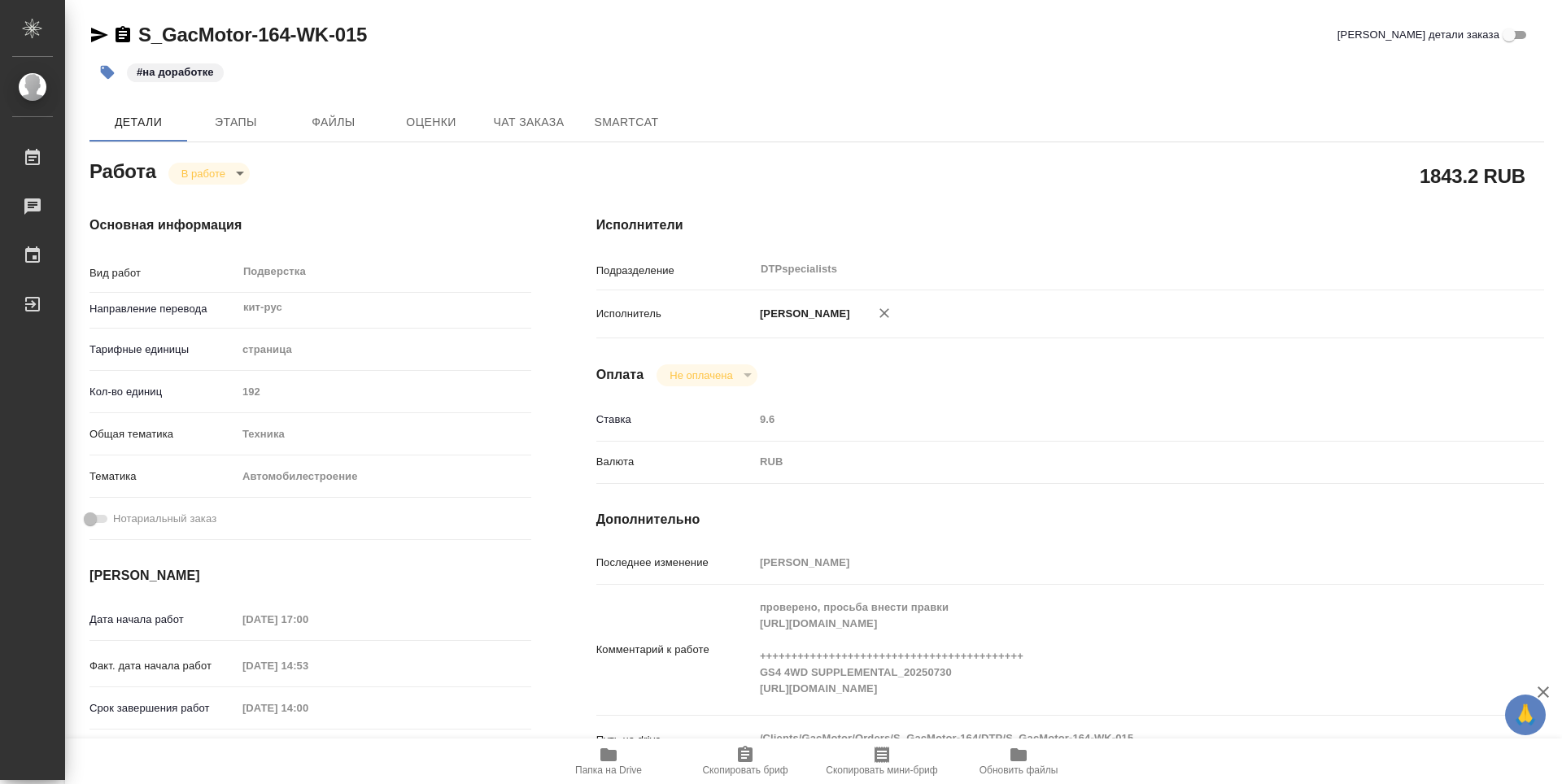
type textarea "x"
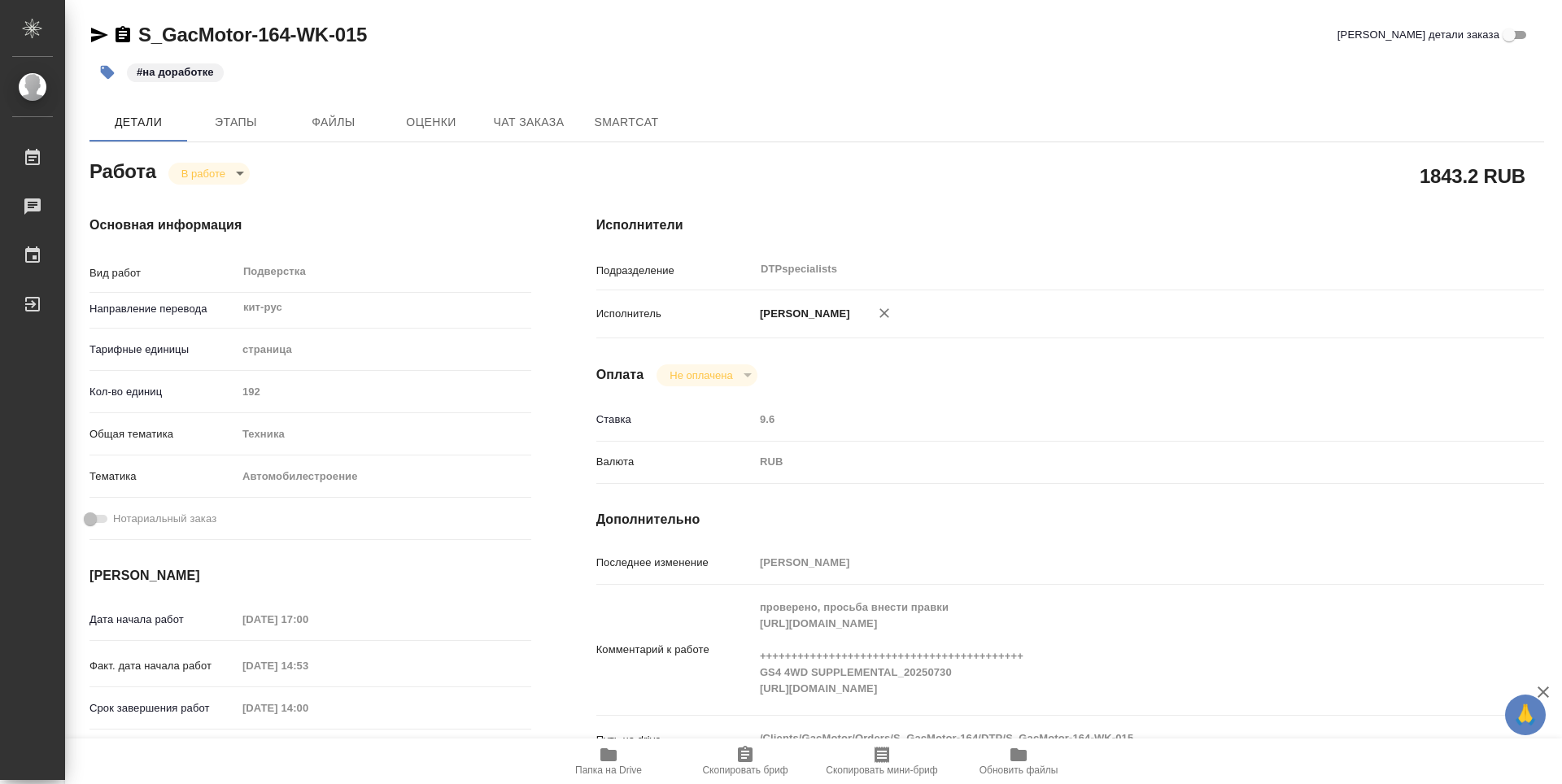
type textarea "x"
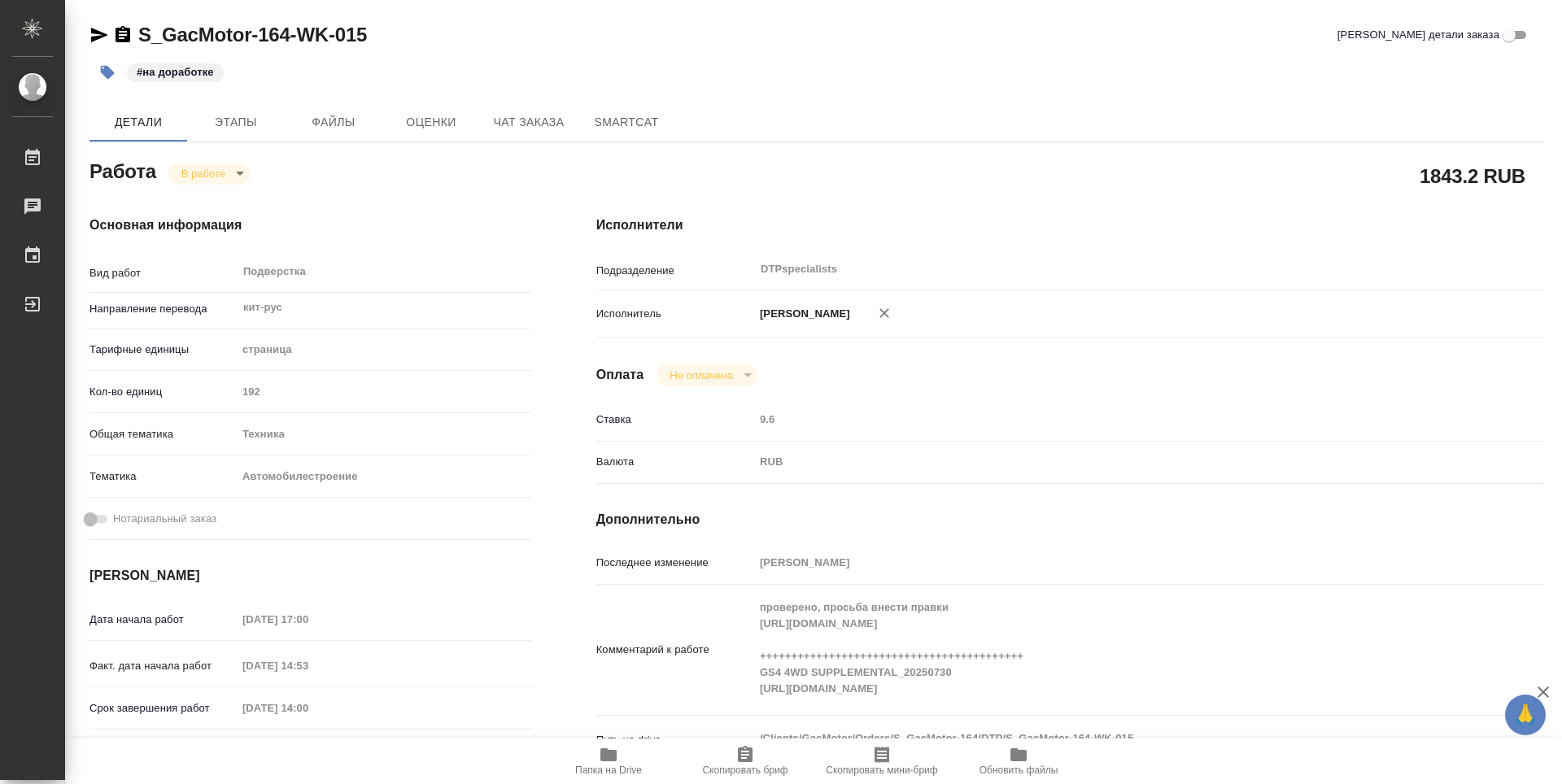
type textarea "x"
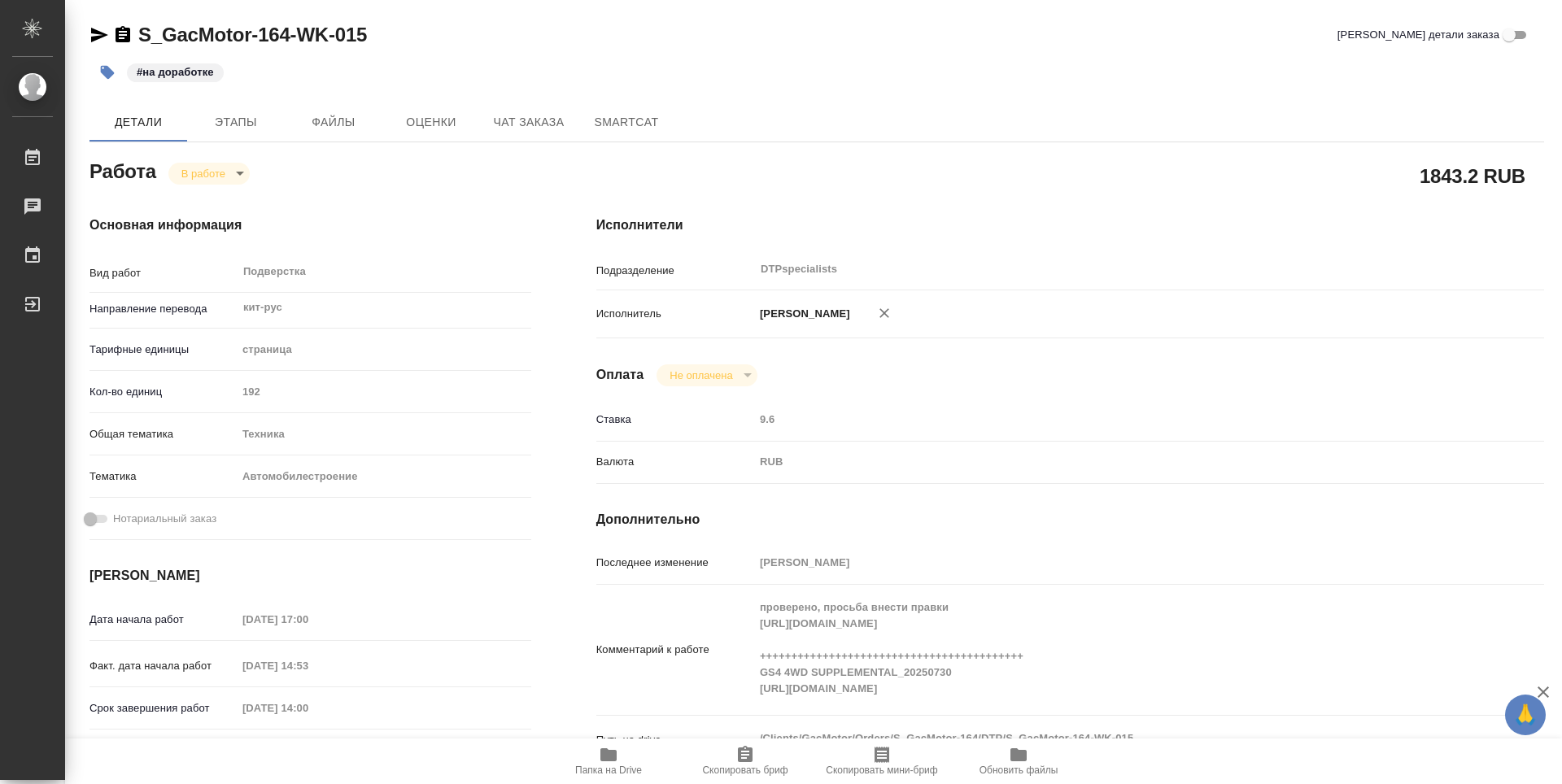
type textarea "x"
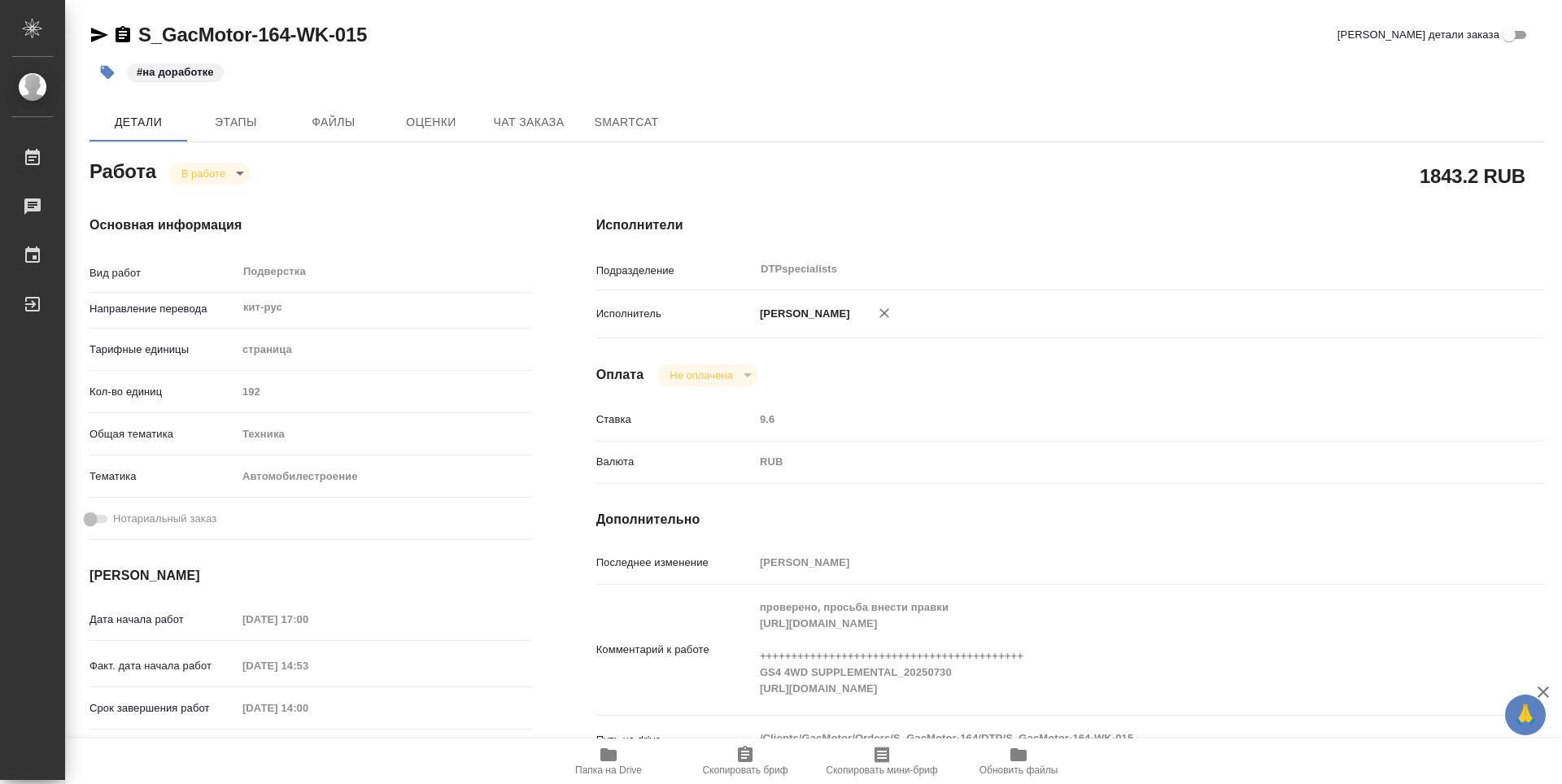
type textarea "x"
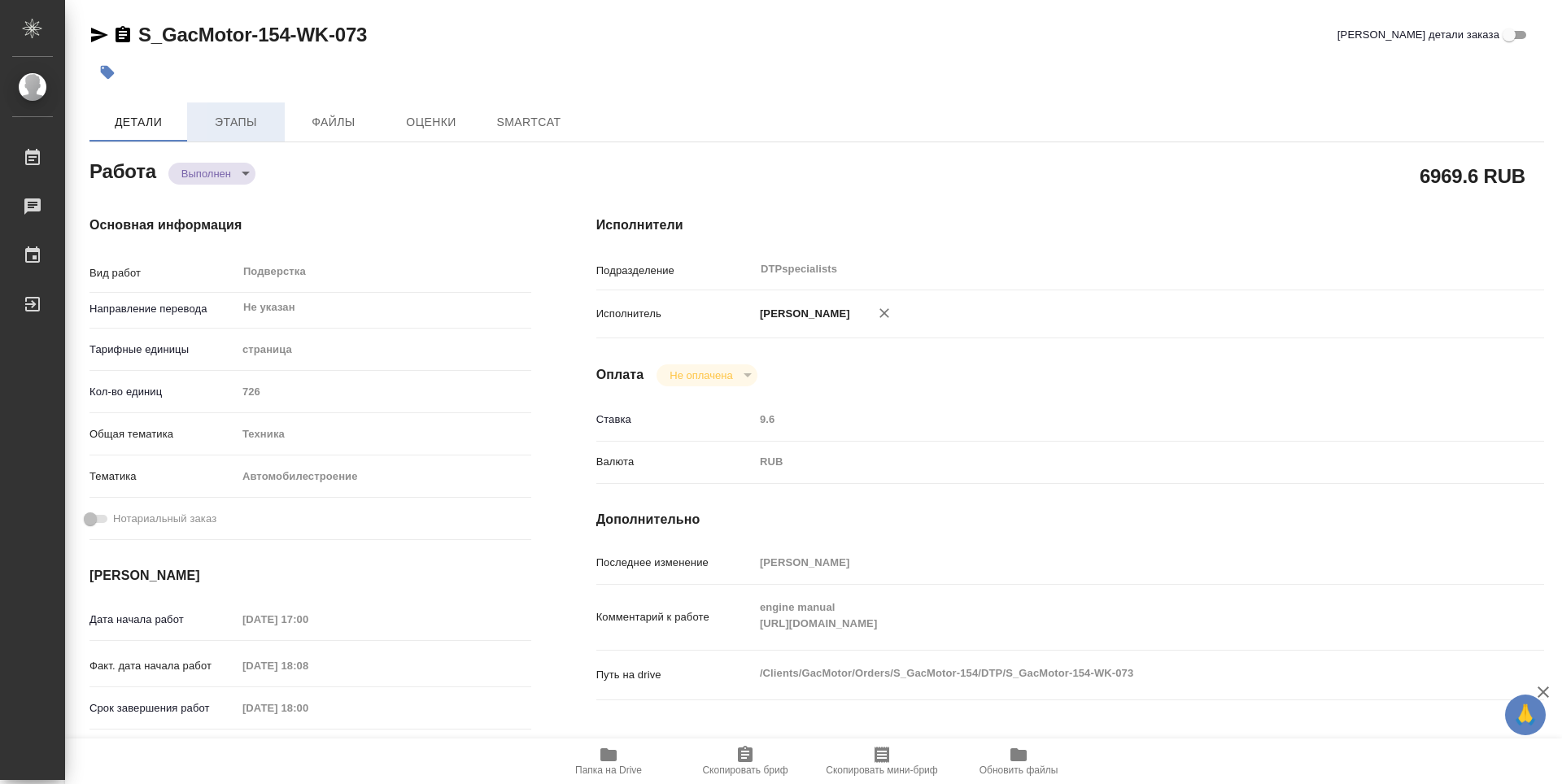
type textarea "x"
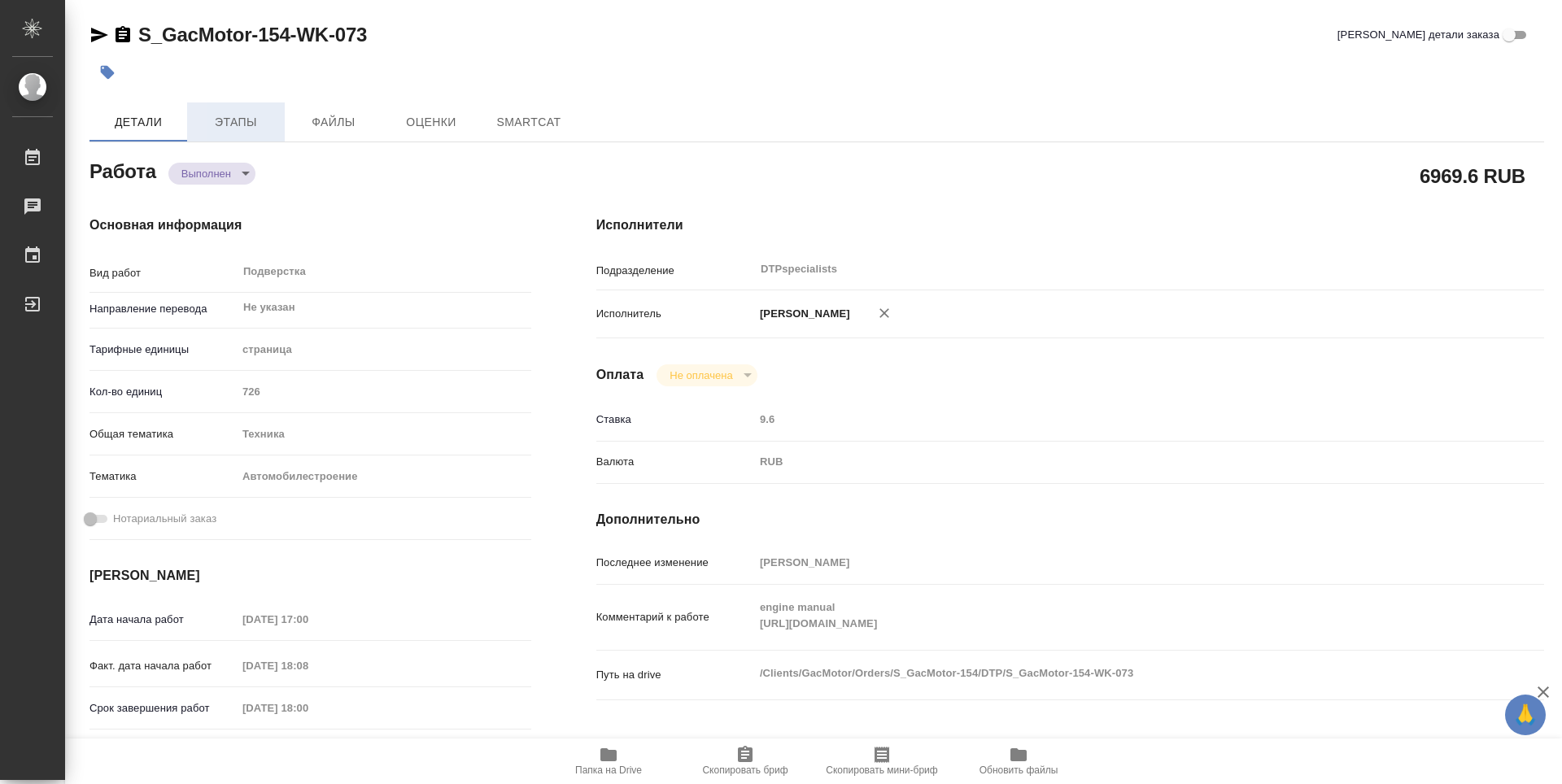
type textarea "x"
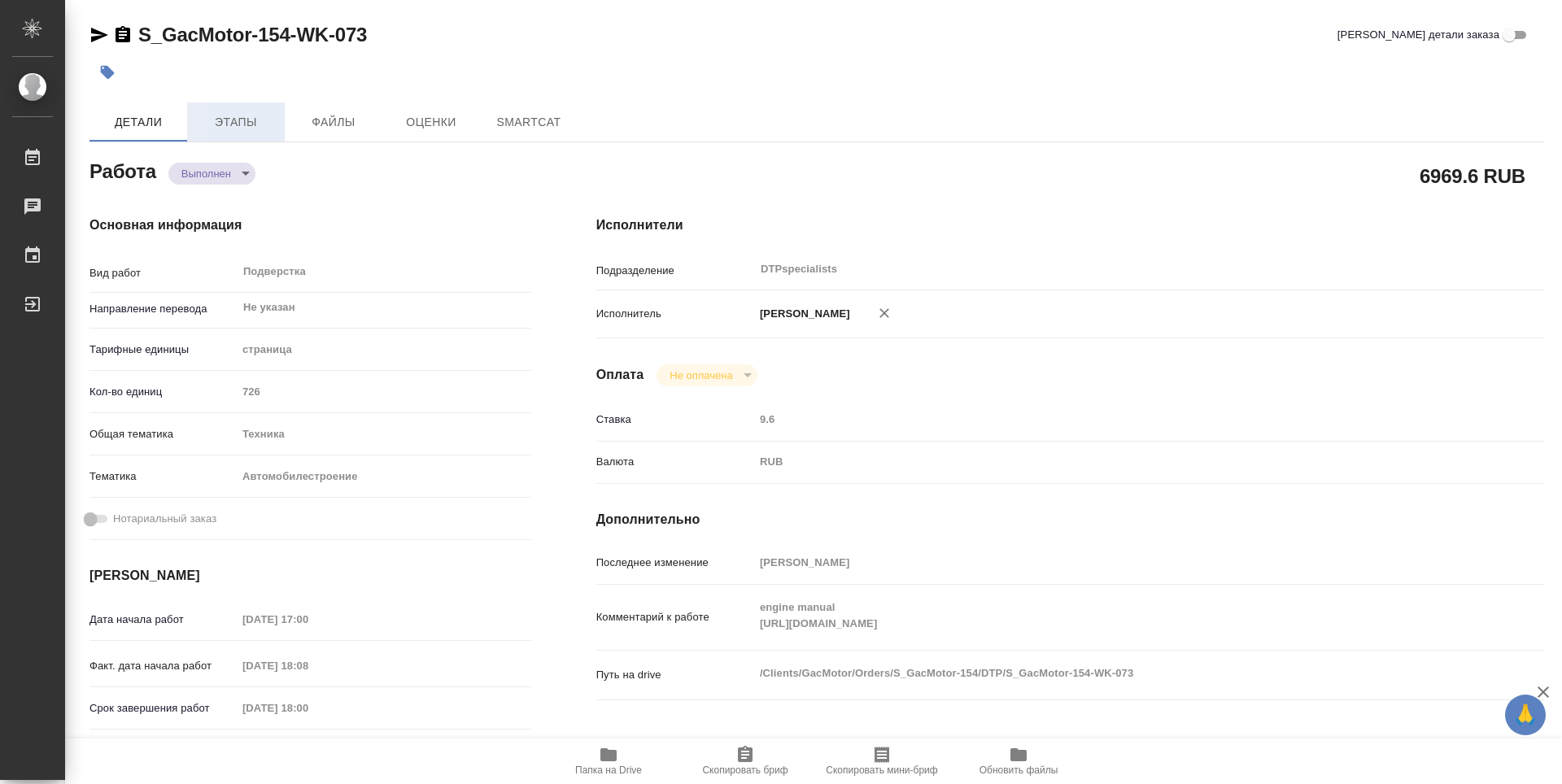
type textarea "x"
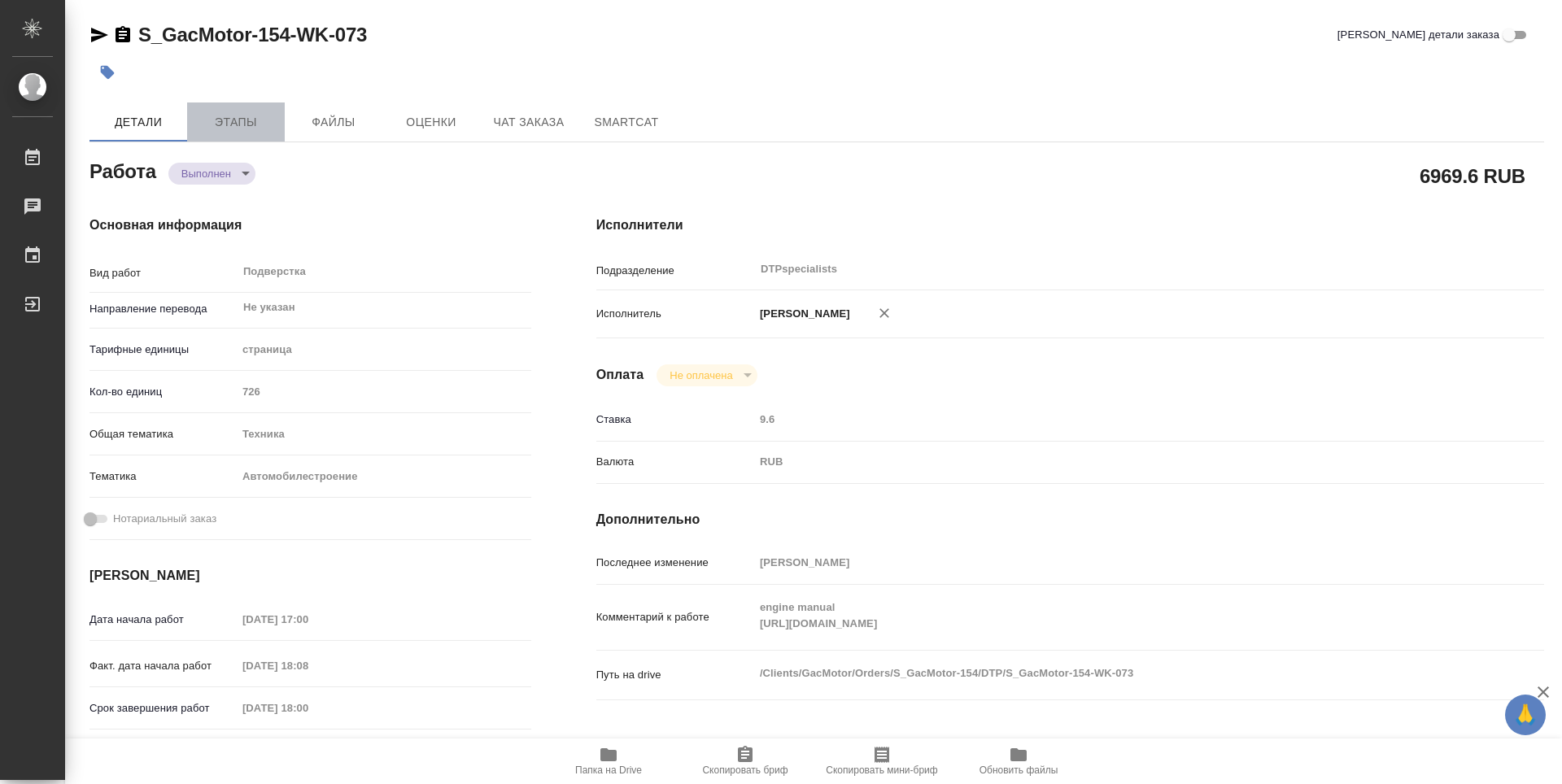
click at [240, 122] on span "Этапы" at bounding box center [235, 122] width 78 height 21
type textarea "x"
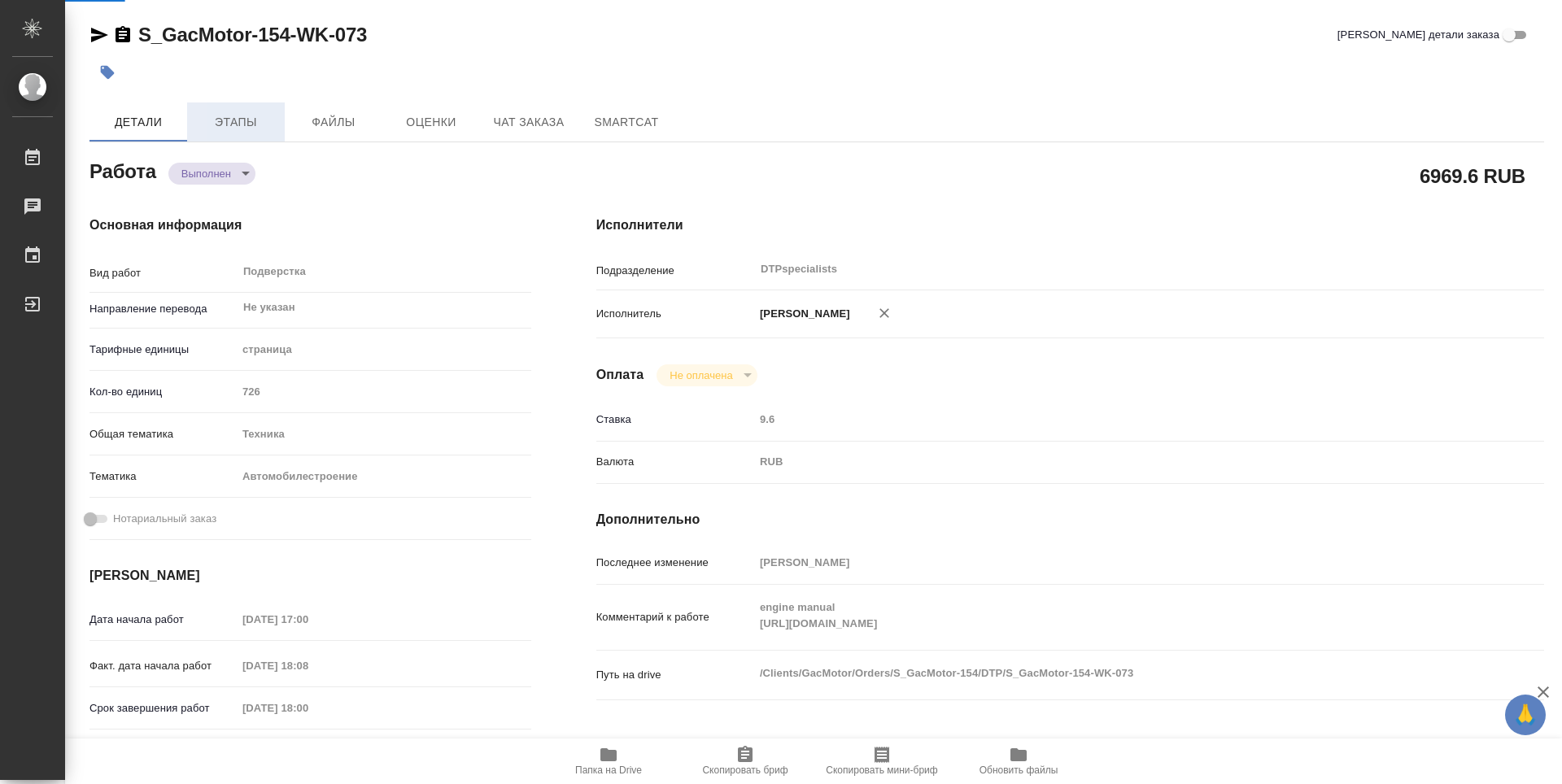
type textarea "x"
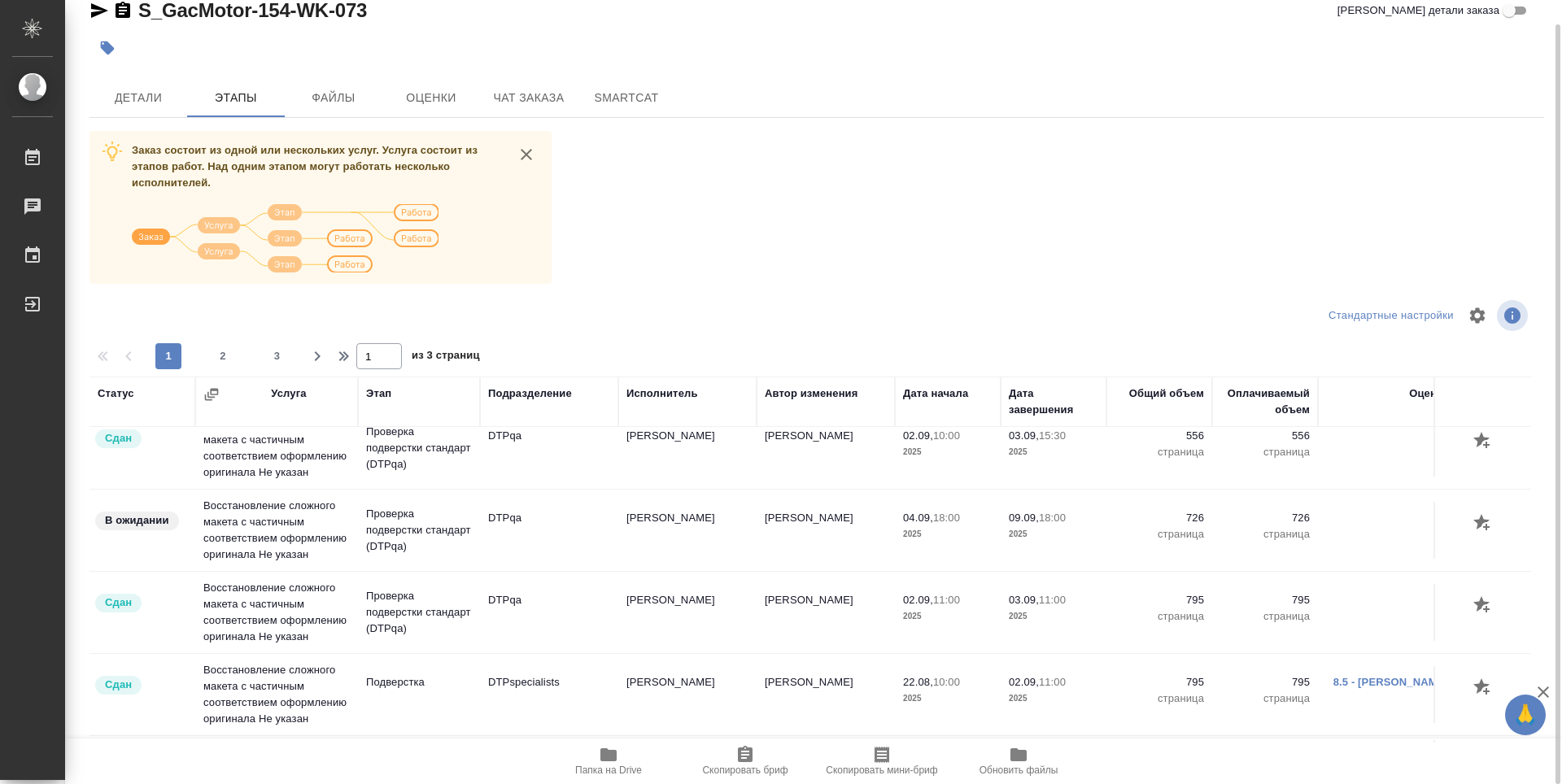
scroll to position [406, 0]
click at [751, 259] on div "Заказ состоит из одной или нескольких услуг. Услуга состоит из этапов работ. На…" at bounding box center [816, 436] width 1455 height 611
